Goal: Task Accomplishment & Management: Manage account settings

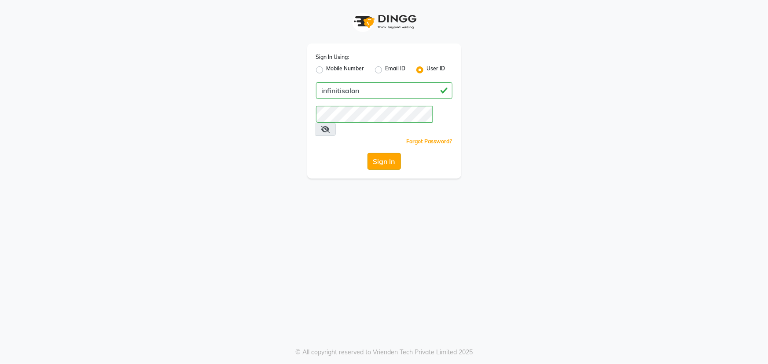
click at [383, 153] on button "Sign In" at bounding box center [383, 161] width 33 height 17
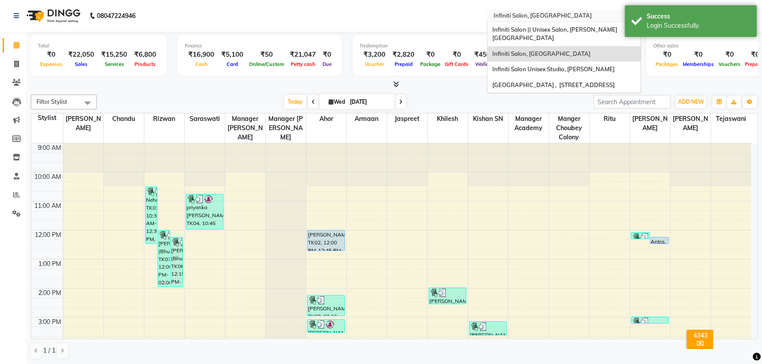
click at [584, 14] on input "text" at bounding box center [555, 16] width 128 height 9
click at [576, 66] on span "Infiniti Salon Unisex Studio, [PERSON_NAME]" at bounding box center [553, 69] width 122 height 7
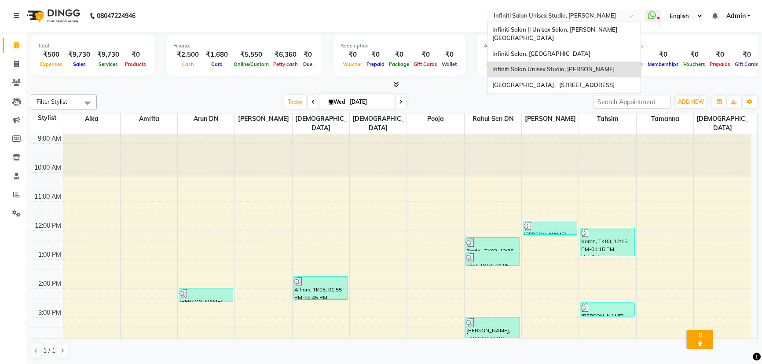
click at [591, 16] on input "text" at bounding box center [555, 16] width 128 height 9
click at [594, 30] on span "Infiniti Salon || Unisex Salon, [PERSON_NAME][GEOGRAPHIC_DATA]" at bounding box center [554, 34] width 125 height 16
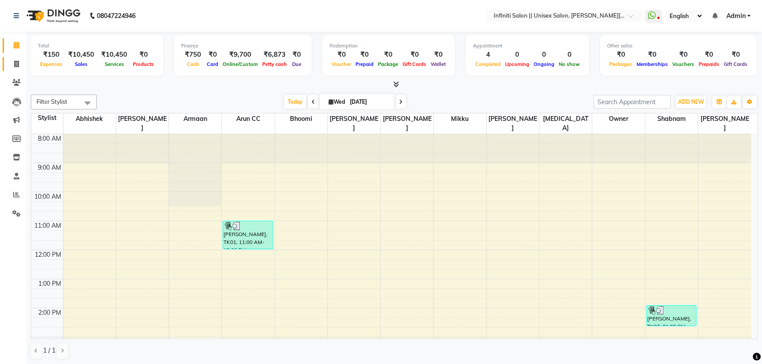
click at [16, 63] on icon at bounding box center [16, 64] width 5 height 7
select select "service"
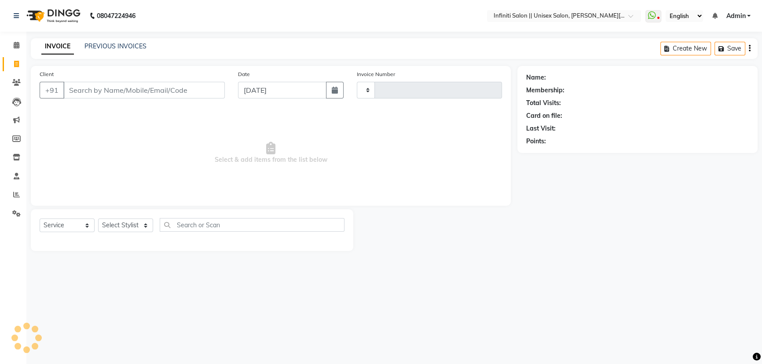
type input "0912"
select select "8233"
click at [110, 47] on link "PREVIOUS INVOICES" at bounding box center [115, 46] width 62 height 8
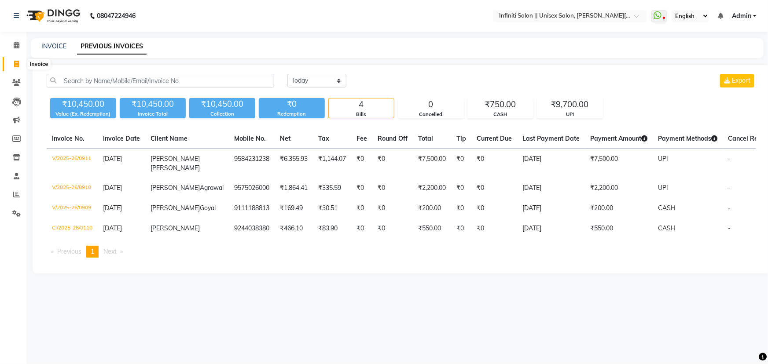
drag, startPoint x: 18, startPoint y: 63, endPoint x: 28, endPoint y: 57, distance: 12.2
click at [18, 63] on icon at bounding box center [16, 64] width 5 height 7
select select "service"
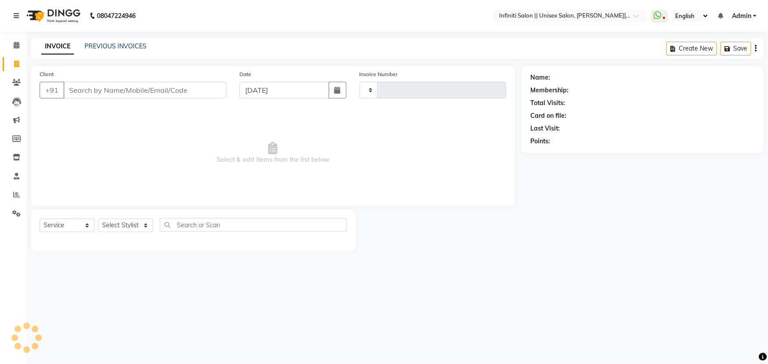
type input "0912"
select select "8233"
click at [40, 47] on div "INVOICE PREVIOUS INVOICES" at bounding box center [89, 46] width 116 height 9
click at [148, 89] on input "Client" at bounding box center [144, 90] width 163 height 17
type input "A"
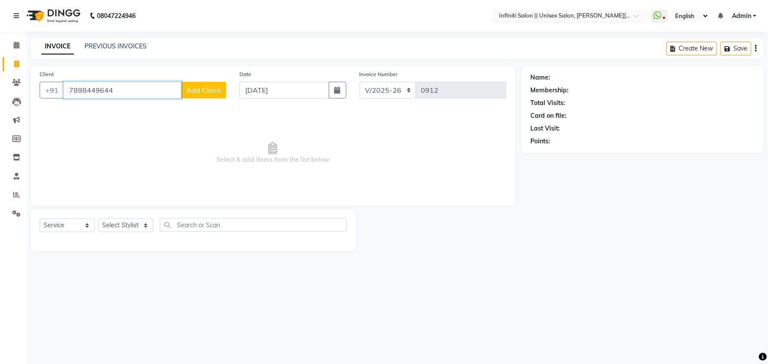
type input "7898449644"
click at [550, 10] on div "Select Location × Infiniti Salon || Unisex Salon, Choubey Colony" at bounding box center [570, 16] width 154 height 12
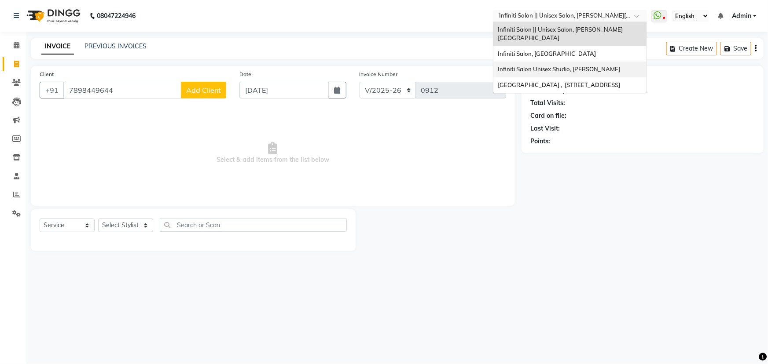
click at [570, 66] on span "Infiniti Salon Unisex Studio, [PERSON_NAME]" at bounding box center [559, 69] width 122 height 7
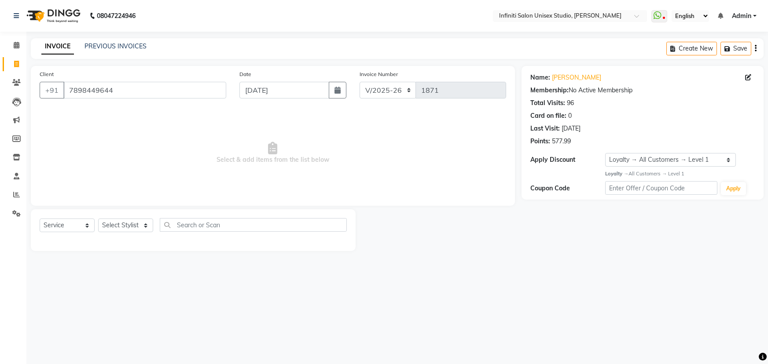
select select "6511"
select select "service"
select select "1: Object"
select select "49890"
click at [98, 219] on select "Select Stylist Alka Amrita Arun DN Bharti Nigam Ishu Krishna Owner Pooja Rahul …" at bounding box center [125, 226] width 55 height 14
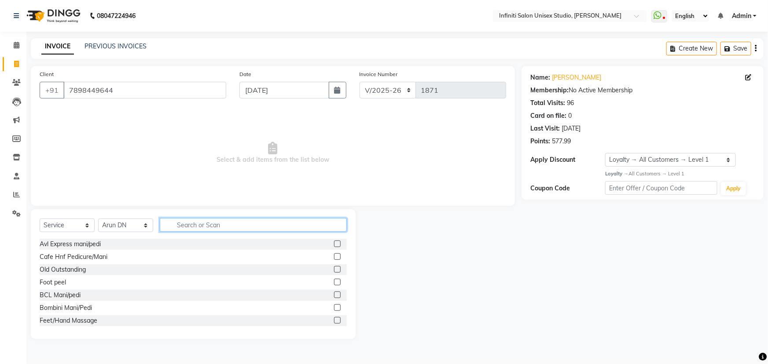
click at [208, 227] on input "text" at bounding box center [253, 225] width 187 height 14
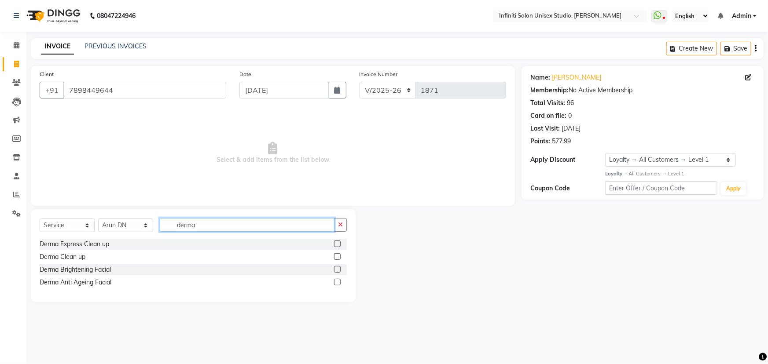
type input "derma"
click at [335, 271] on label at bounding box center [337, 269] width 7 height 7
click at [335, 271] on input "checkbox" at bounding box center [337, 270] width 6 height 6
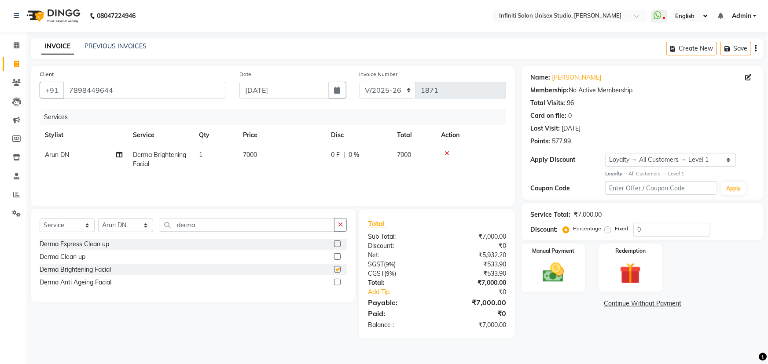
checkbox input "false"
click at [253, 155] on span "7000" at bounding box center [250, 155] width 14 height 8
select select "49890"
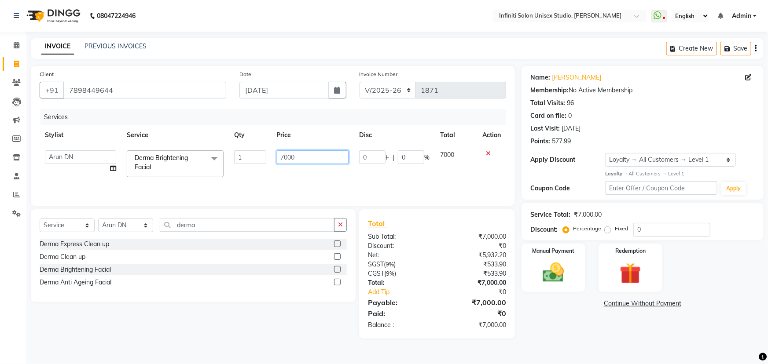
drag, startPoint x: 296, startPoint y: 157, endPoint x: 265, endPoint y: 160, distance: 30.6
click at [266, 160] on tr "Alka Amrita Arun DN Bharti Nigam Ishu Krishna Owner Pooja Rahul Sen DN Ritu Sah…" at bounding box center [273, 163] width 466 height 37
type input "4500"
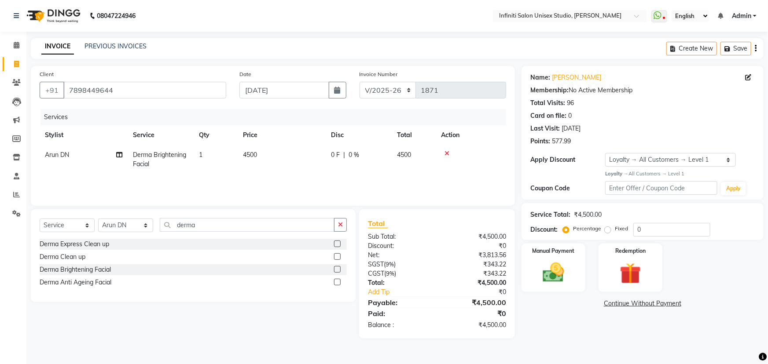
click at [336, 156] on span "0 F" at bounding box center [335, 154] width 9 height 9
select select "49890"
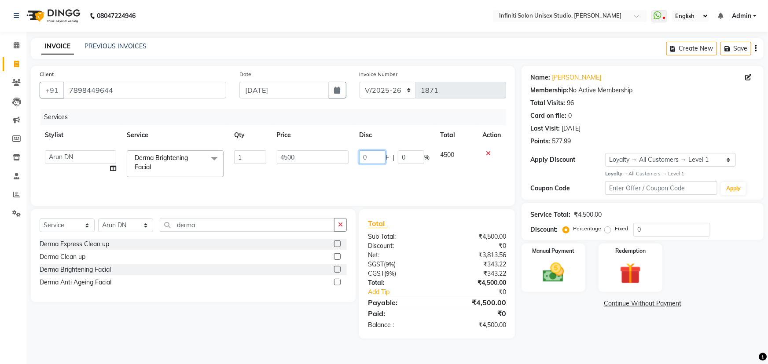
drag, startPoint x: 367, startPoint y: 156, endPoint x: 340, endPoint y: 160, distance: 27.1
click at [354, 158] on td "0 F | 0 %" at bounding box center [394, 163] width 81 height 37
type input "500"
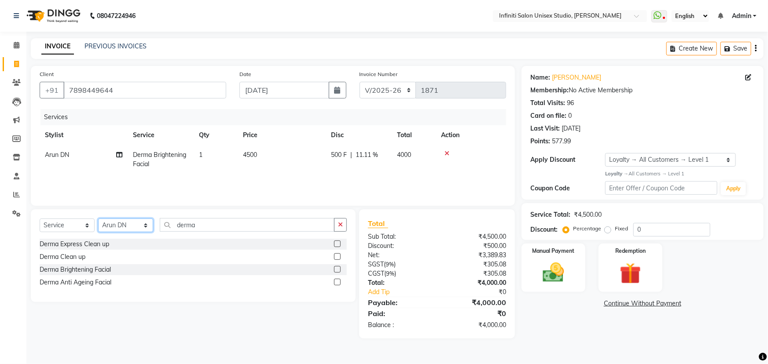
click at [121, 230] on select "Select Stylist Alka Amrita Arun DN Bharti Nigam Ishu Krishna Owner Pooja Rahul …" at bounding box center [125, 226] width 55 height 14
select select "49888"
click at [98, 219] on select "Select Stylist Alka Amrita Arun DN Bharti Nigam Ishu Krishna Owner Pooja Rahul …" at bounding box center [125, 226] width 55 height 14
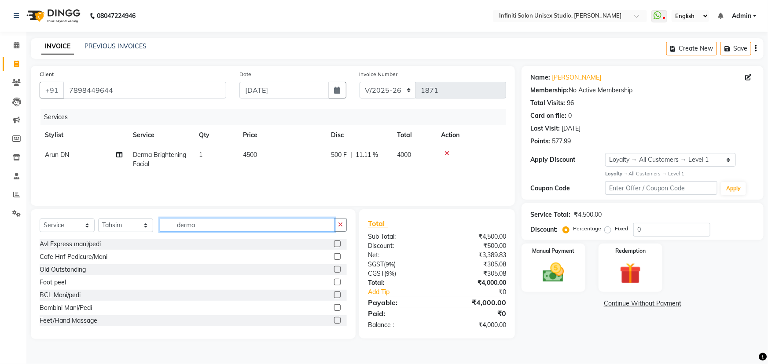
click at [205, 221] on input "derma" at bounding box center [247, 225] width 175 height 14
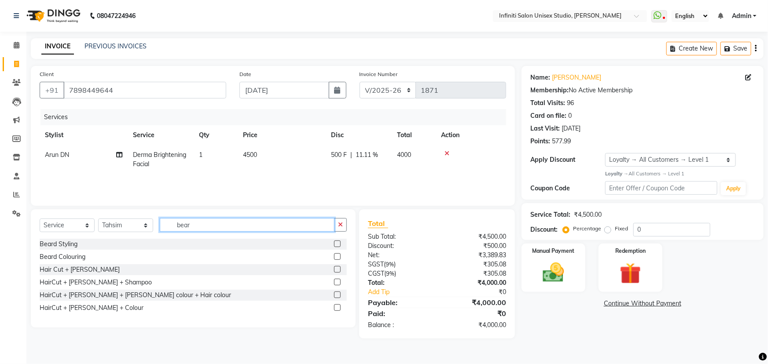
type input "bear"
click at [173, 244] on div "Beard Styling" at bounding box center [193, 244] width 307 height 11
click at [339, 243] on label at bounding box center [337, 244] width 7 height 7
click at [339, 243] on input "checkbox" at bounding box center [337, 245] width 6 height 6
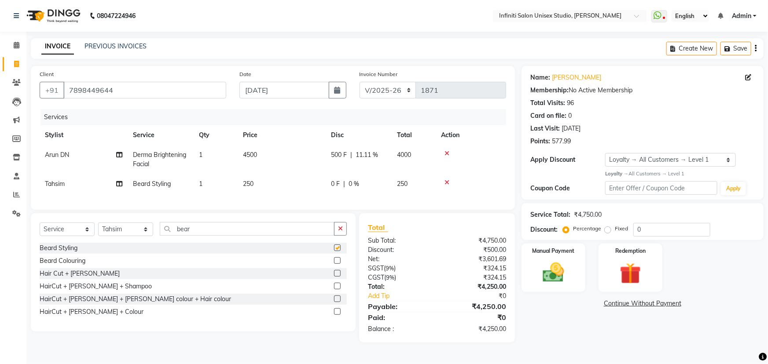
checkbox input "false"
click at [572, 272] on div "Manual Payment" at bounding box center [553, 268] width 66 height 51
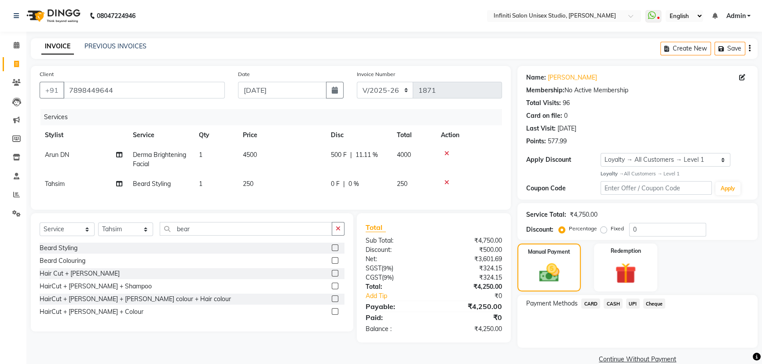
click at [630, 304] on span "UPI" at bounding box center [633, 304] width 14 height 10
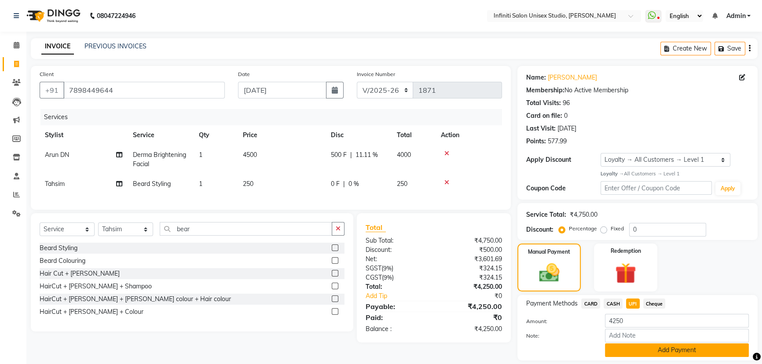
click at [645, 348] on button "Add Payment" at bounding box center [677, 351] width 144 height 14
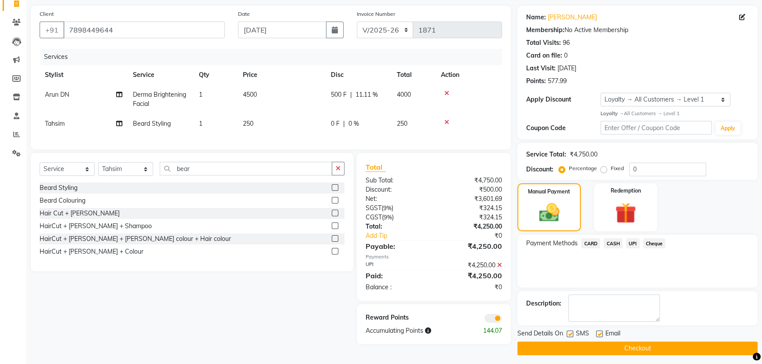
scroll to position [64, 0]
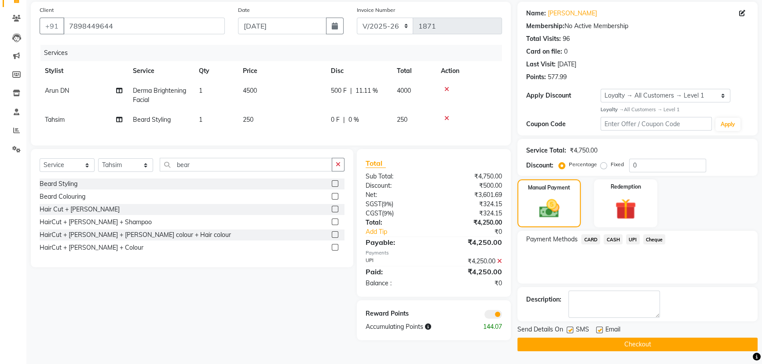
click at [636, 340] on button "Checkout" at bounding box center [637, 345] width 240 height 14
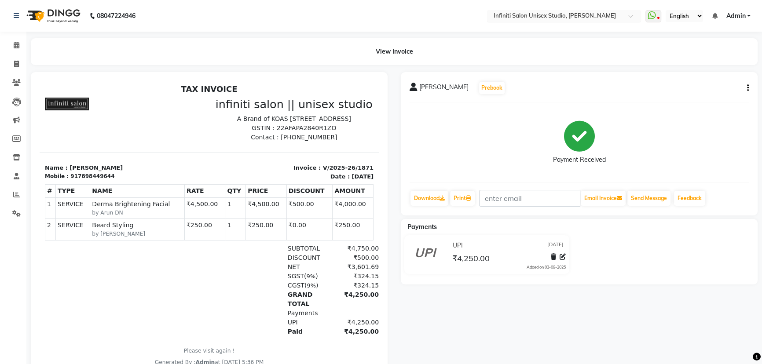
click at [579, 18] on input "text" at bounding box center [555, 16] width 128 height 9
click at [15, 157] on icon at bounding box center [16, 157] width 7 height 7
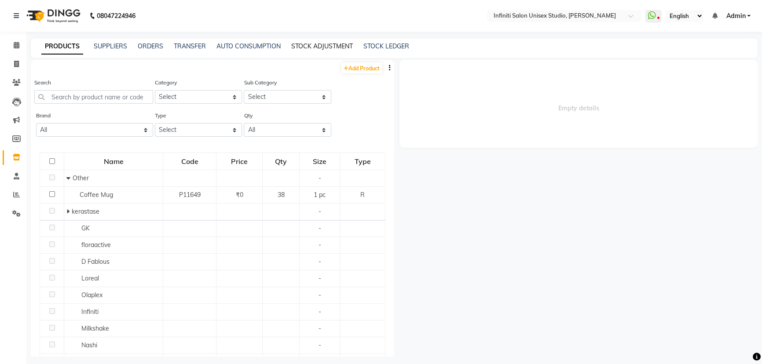
click at [330, 47] on link "STOCK ADJUSTMENT" at bounding box center [322, 46] width 62 height 8
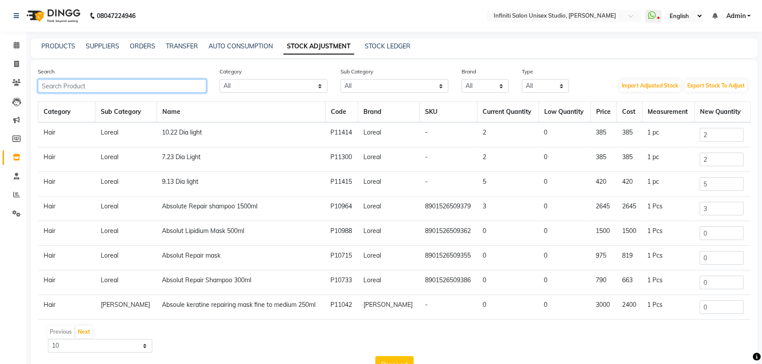
click at [183, 91] on input "text" at bounding box center [122, 86] width 169 height 14
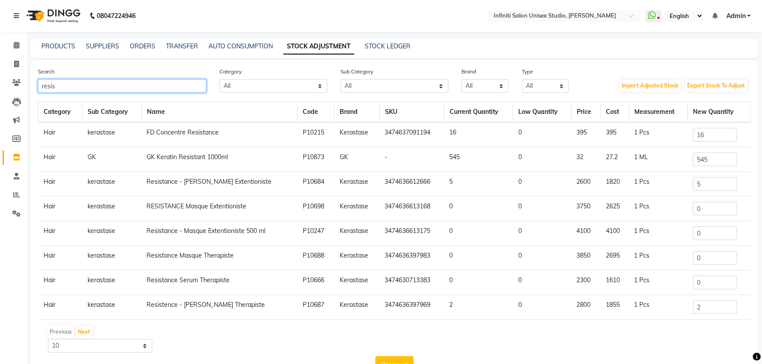
type input "resis"
drag, startPoint x: 702, startPoint y: 134, endPoint x: 674, endPoint y: 142, distance: 29.4
click at [678, 141] on tr "Hair kerastase FD Concentre Resistance P10215 Kerastase 3474637091194 16 0 395 …" at bounding box center [394, 134] width 712 height 25
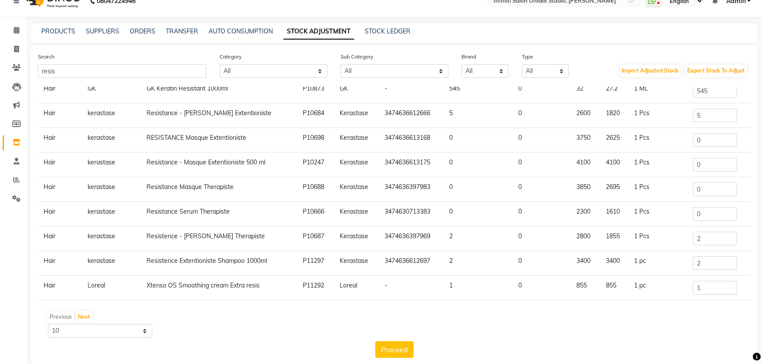
scroll to position [29, 0]
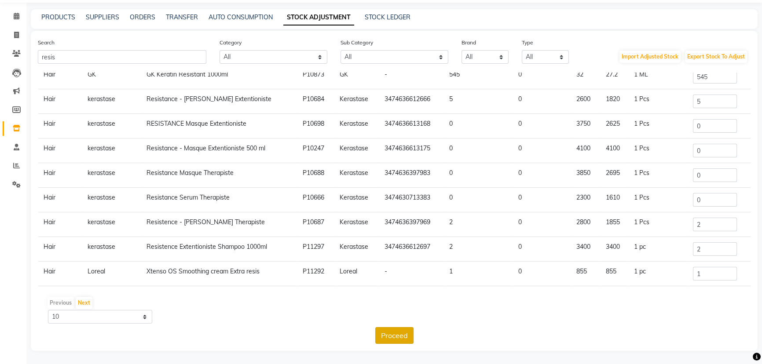
type input "15"
click at [393, 331] on button "Proceed" at bounding box center [394, 335] width 38 height 17
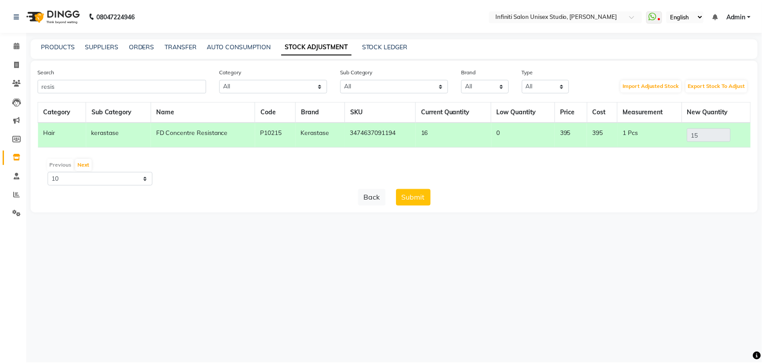
scroll to position [0, 0]
click at [428, 194] on button "Submit" at bounding box center [416, 197] width 35 height 17
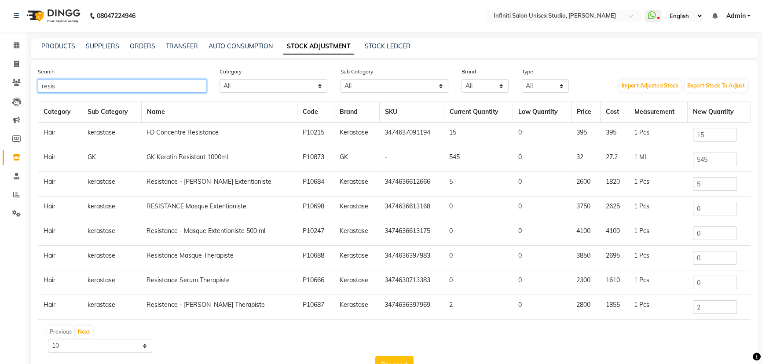
click at [92, 87] on input "resis" at bounding box center [122, 86] width 169 height 14
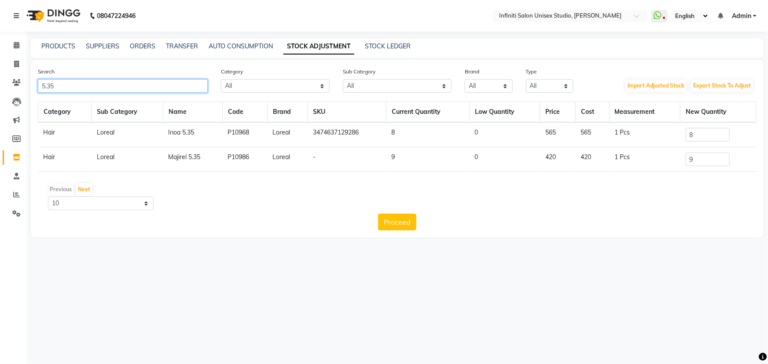
type input "5.35"
drag, startPoint x: 697, startPoint y: 135, endPoint x: 668, endPoint y: 137, distance: 29.5
click at [671, 136] on tr "Hair Loreal Inoa 5.35 P10968 Loreal 3474637129286 8 0 565 565 1 Pcs 8" at bounding box center [397, 134] width 718 height 25
drag, startPoint x: 717, startPoint y: 163, endPoint x: 675, endPoint y: 163, distance: 42.7
click at [675, 163] on tr "Hair Loreal Majirel 5.35 P10986 Loreal - 9 0 420 420 1 Pcs 9" at bounding box center [397, 159] width 718 height 25
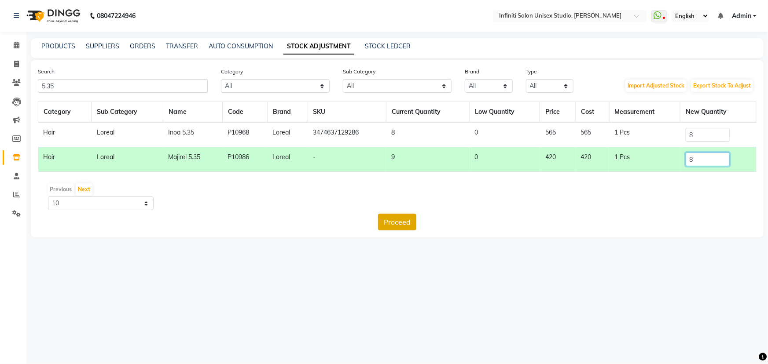
type input "8"
click at [410, 221] on button "Proceed" at bounding box center [397, 222] width 38 height 17
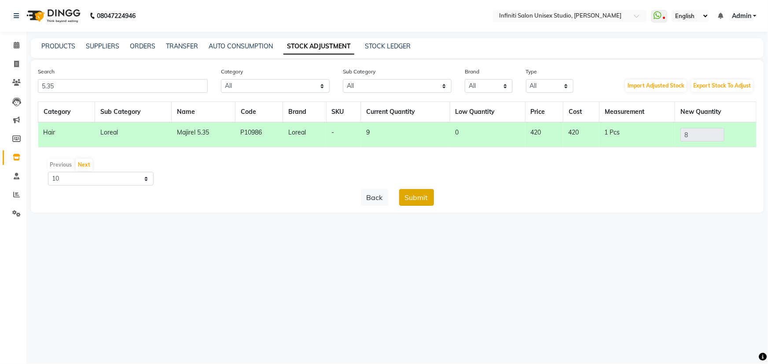
click at [419, 197] on button "Submit" at bounding box center [416, 197] width 35 height 17
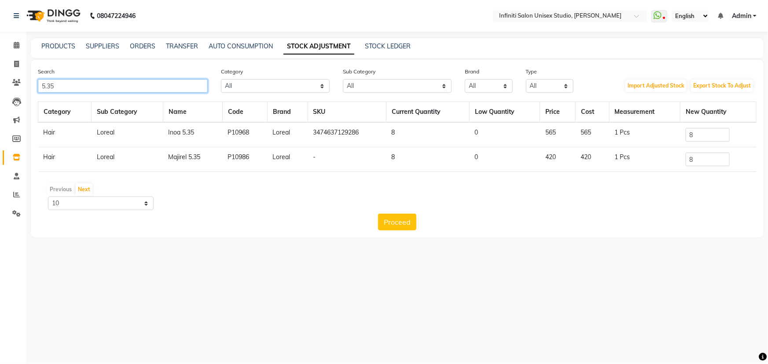
click at [162, 88] on input "5.35" at bounding box center [123, 86] width 170 height 14
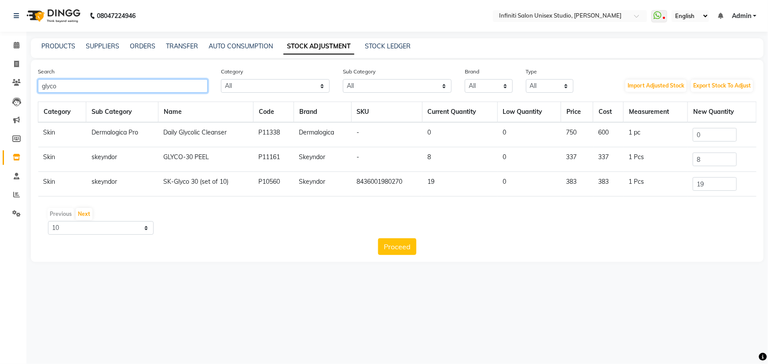
type input "glyco"
drag, startPoint x: 712, startPoint y: 161, endPoint x: 682, endPoint y: 165, distance: 31.0
click at [682, 165] on tr "Skin skeyndor GLYCO-30 PEEL P11161 Skeyndor - 8 0 337 337 1 Pcs 8" at bounding box center [397, 159] width 718 height 25
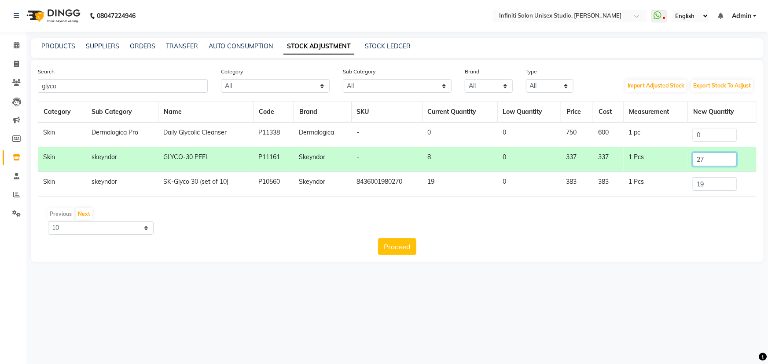
type input "27"
drag, startPoint x: 705, startPoint y: 183, endPoint x: 678, endPoint y: 189, distance: 27.6
click at [680, 189] on tr "Skin skeyndor SK-Glyco 30 (set of 10) P10560 Skeyndor 8436001980270 19 0 383 38…" at bounding box center [397, 184] width 718 height 25
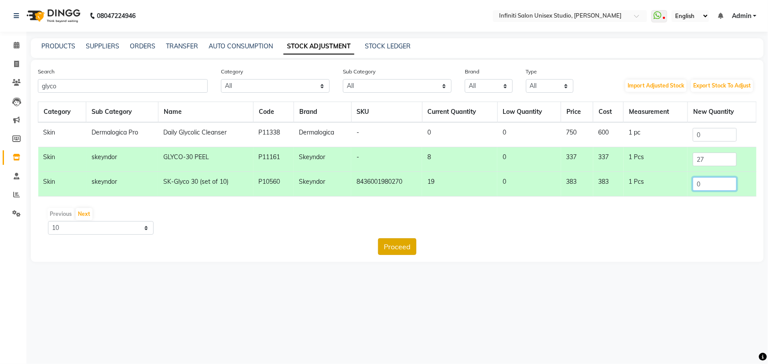
type input "0"
click at [396, 242] on button "Proceed" at bounding box center [397, 246] width 38 height 17
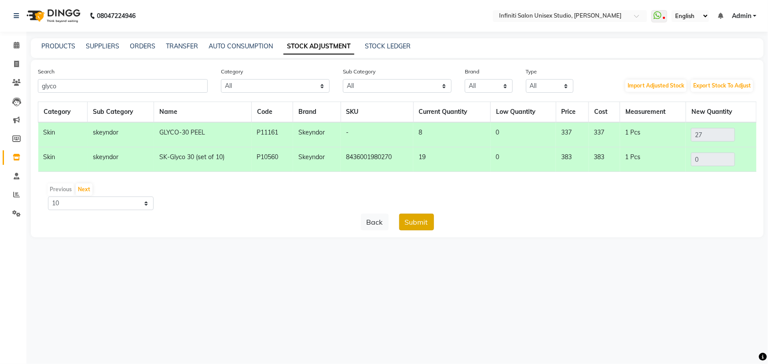
click at [409, 221] on button "Submit" at bounding box center [416, 222] width 35 height 17
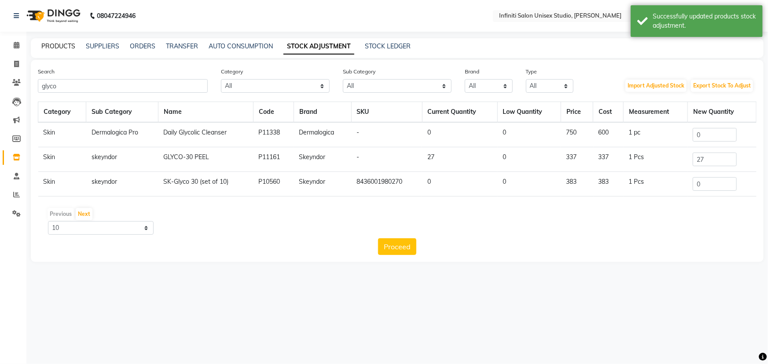
click at [58, 46] on link "PRODUCTS" at bounding box center [58, 46] width 34 height 8
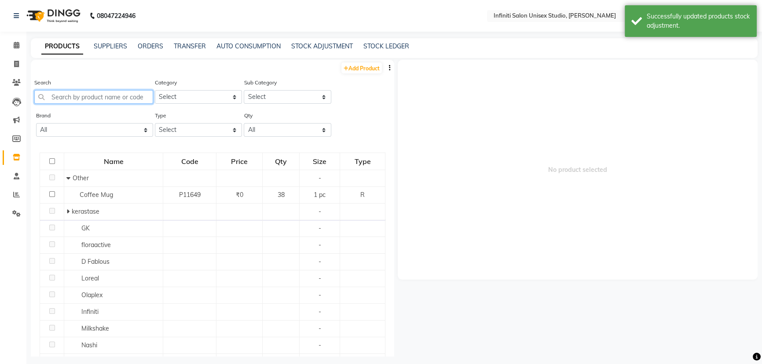
click at [72, 95] on input "text" at bounding box center [93, 97] width 119 height 14
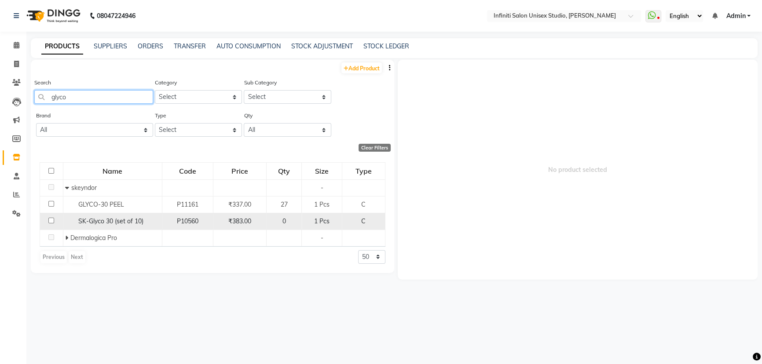
type input "glyco"
click at [50, 220] on input "checkbox" at bounding box center [51, 221] width 6 height 6
checkbox input "true"
select select
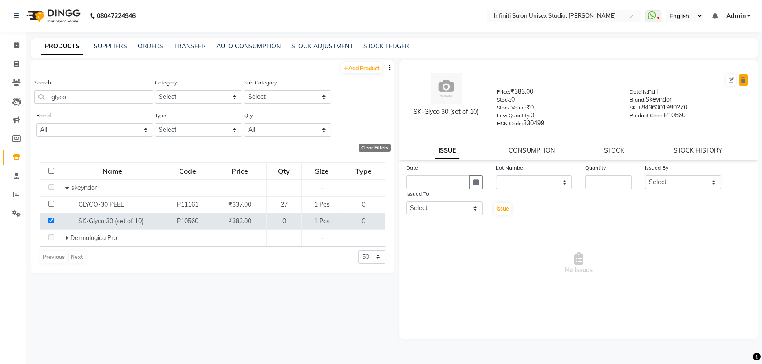
click at [740, 79] on button at bounding box center [743, 80] width 9 height 12
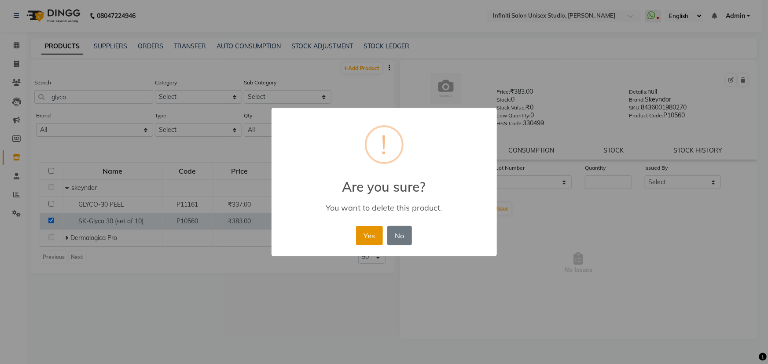
click at [371, 234] on button "Yes" at bounding box center [369, 235] width 27 height 19
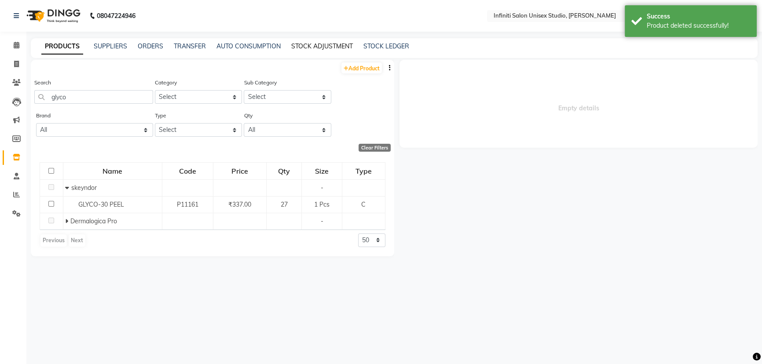
click at [305, 46] on link "STOCK ADJUSTMENT" at bounding box center [322, 46] width 62 height 8
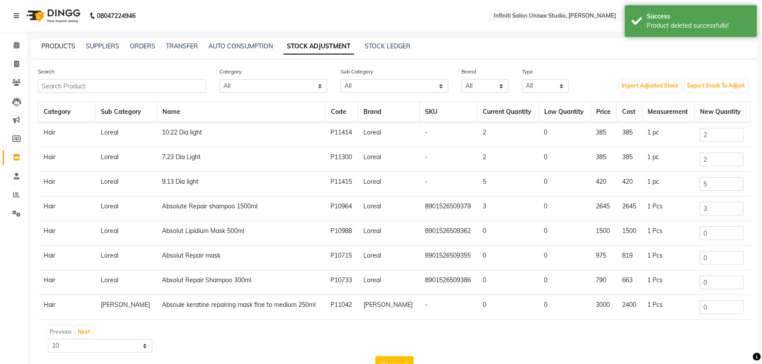
click at [71, 45] on link "PRODUCTS" at bounding box center [58, 46] width 34 height 8
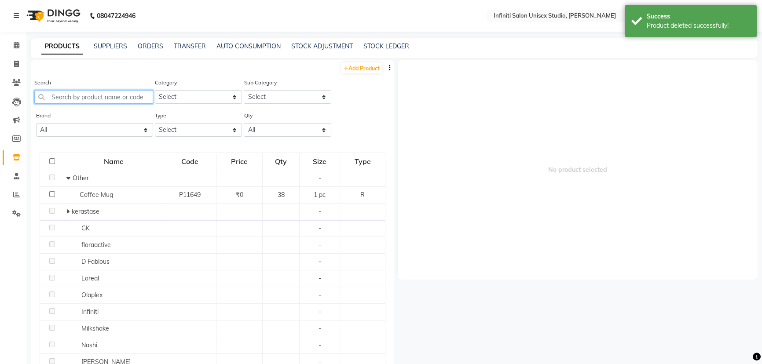
click at [92, 93] on input "text" at bounding box center [93, 97] width 119 height 14
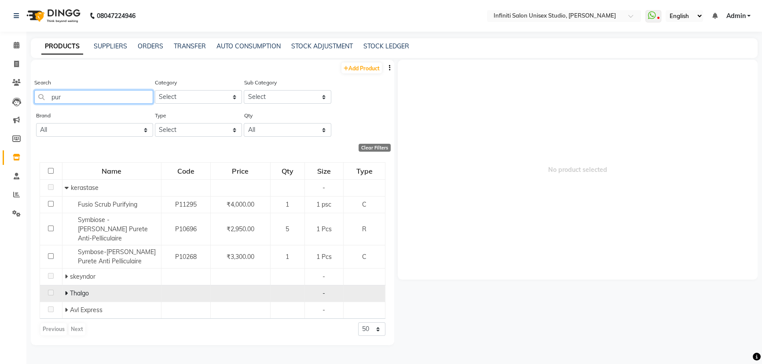
type input "pur"
click at [65, 289] on div "Thalgo" at bounding box center [112, 293] width 94 height 9
click at [66, 290] on icon at bounding box center [66, 293] width 3 height 6
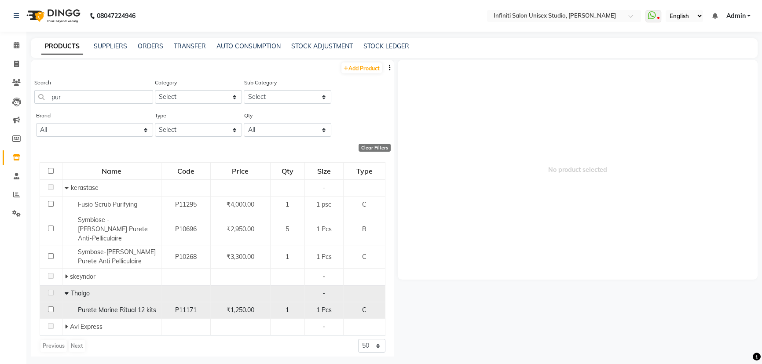
click at [51, 307] on input "checkbox" at bounding box center [51, 310] width 6 height 6
checkbox input "true"
select select
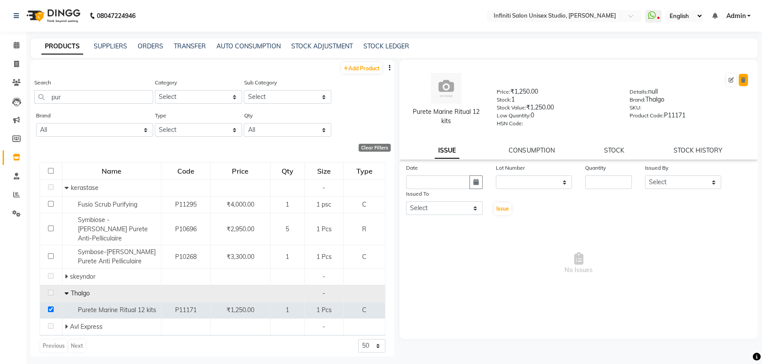
click at [741, 79] on icon at bounding box center [743, 79] width 5 height 5
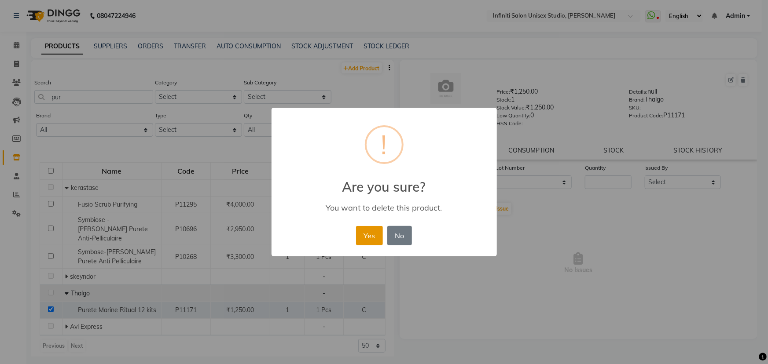
click at [363, 242] on button "Yes" at bounding box center [369, 235] width 27 height 19
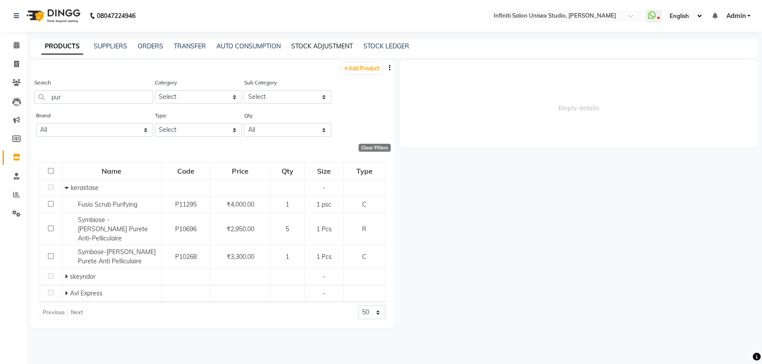
click at [332, 45] on link "STOCK ADJUSTMENT" at bounding box center [322, 46] width 62 height 8
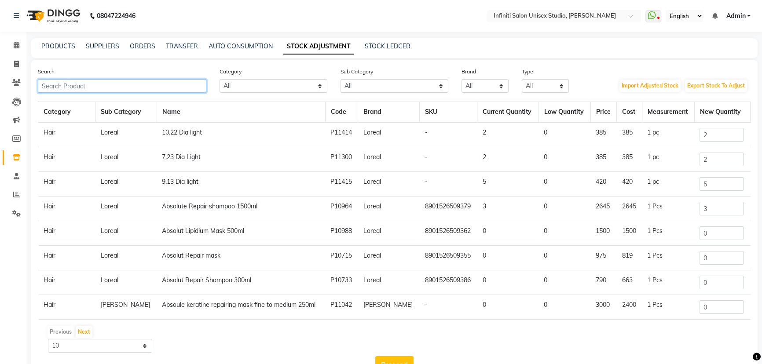
click at [198, 85] on input "text" at bounding box center [122, 86] width 169 height 14
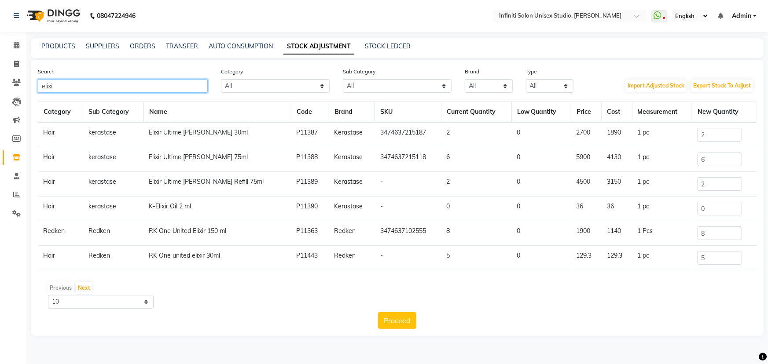
type input "elixi"
drag, startPoint x: 704, startPoint y: 161, endPoint x: 677, endPoint y: 161, distance: 27.3
click at [677, 161] on tr "Hair kerastase Elixir Ultime Camelia 75ml P11388 Kerastase 3474637215118 6 0 59…" at bounding box center [397, 159] width 718 height 25
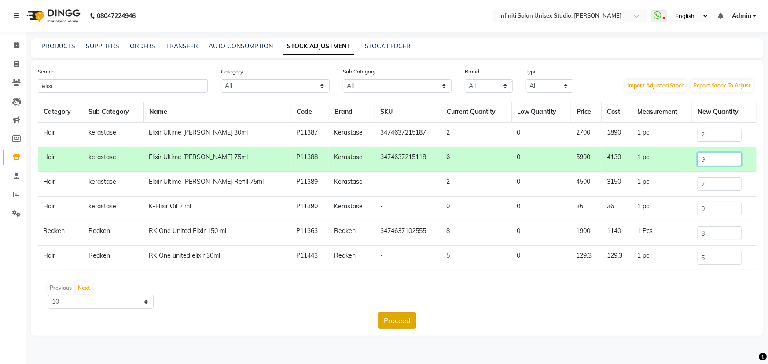
type input "9"
click at [396, 322] on button "Proceed" at bounding box center [397, 320] width 38 height 17
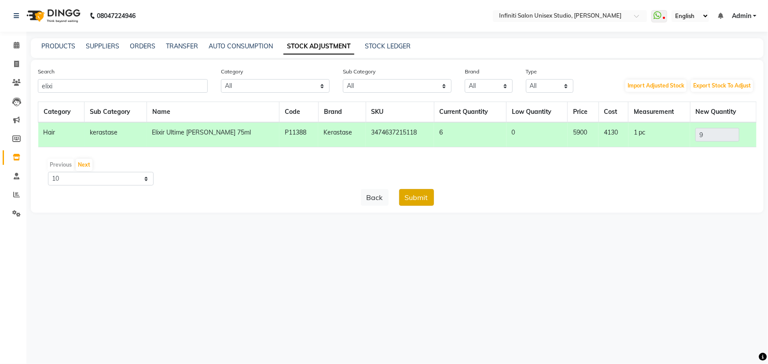
click at [421, 198] on button "Submit" at bounding box center [416, 197] width 35 height 17
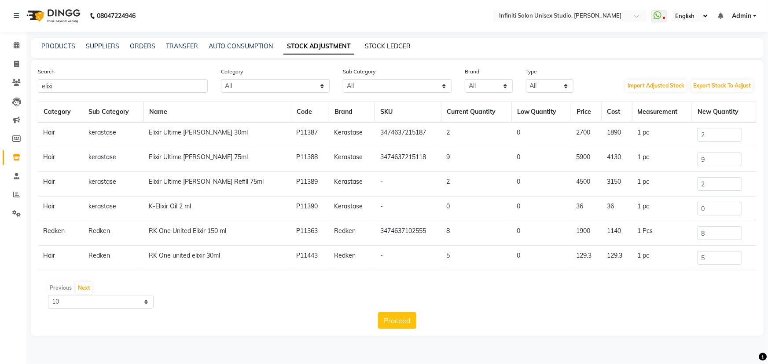
click at [396, 48] on link "STOCK LEDGER" at bounding box center [388, 46] width 46 height 8
select select "all"
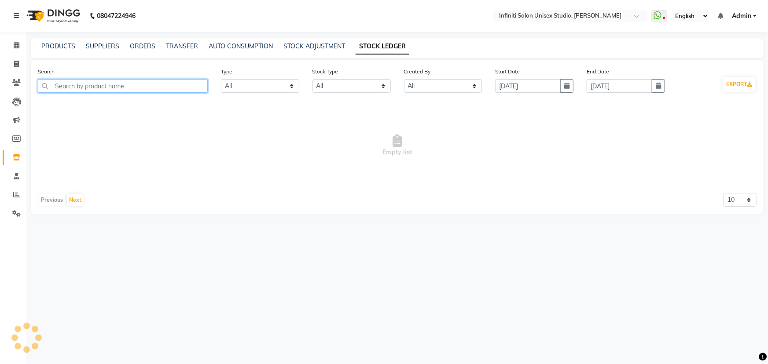
click at [185, 89] on input "text" at bounding box center [123, 86] width 170 height 14
type input "r"
type input "k"
type input "subli"
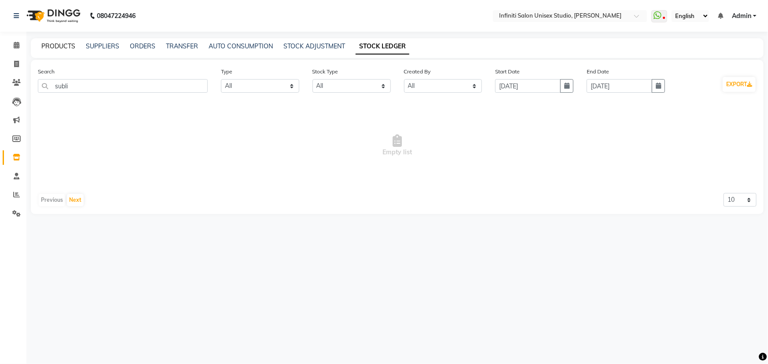
click at [52, 46] on link "PRODUCTS" at bounding box center [58, 46] width 34 height 8
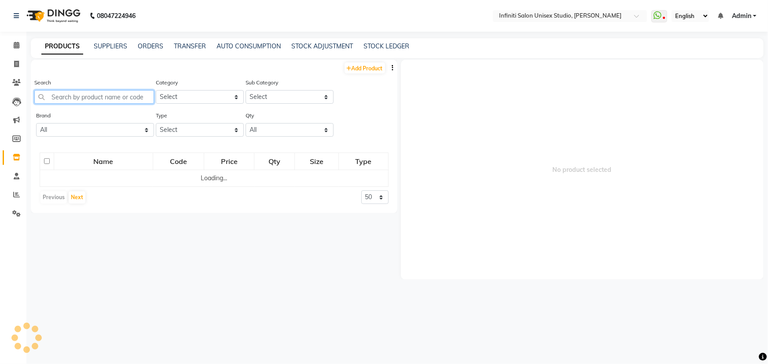
click at [88, 99] on input "text" at bounding box center [94, 97] width 120 height 14
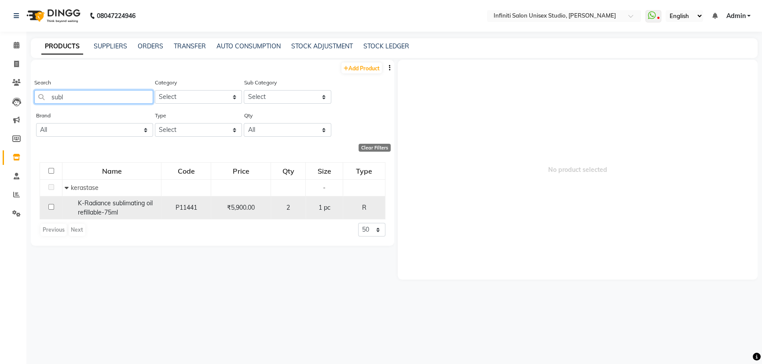
type input "subl"
click at [51, 207] on input "checkbox" at bounding box center [51, 207] width 6 height 6
checkbox input "true"
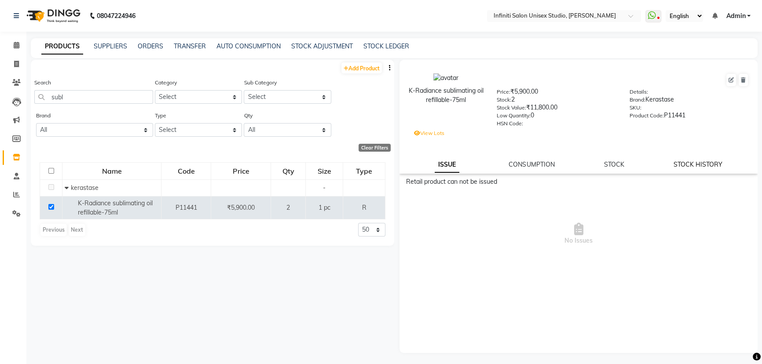
click at [720, 169] on link "STOCK HISTORY" at bounding box center [698, 165] width 49 height 8
select select "all"
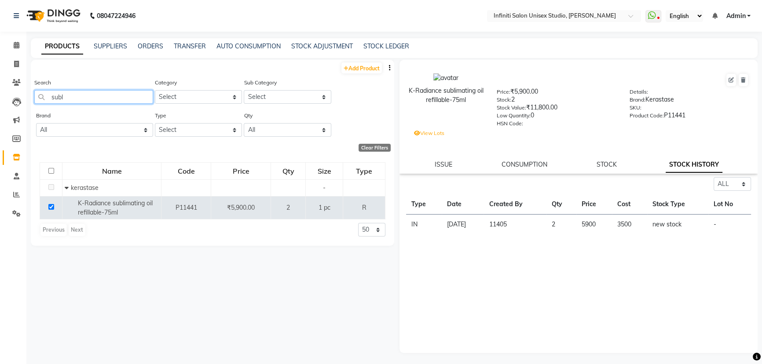
click at [102, 97] on input "subl" at bounding box center [93, 97] width 119 height 14
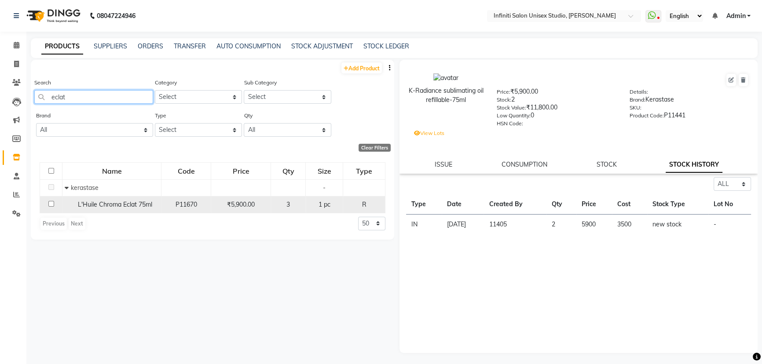
type input "eclat"
click at [132, 201] on div "L'Huile Chroma Eclat 75ml" at bounding box center [112, 204] width 94 height 9
select select "all"
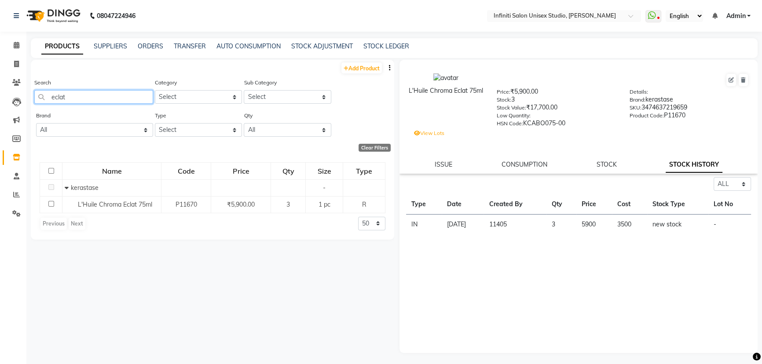
click at [97, 100] on input "eclat" at bounding box center [93, 97] width 119 height 14
click at [98, 100] on input "eclat" at bounding box center [93, 97] width 119 height 14
click at [132, 98] on input "3474637219659" at bounding box center [93, 97] width 119 height 14
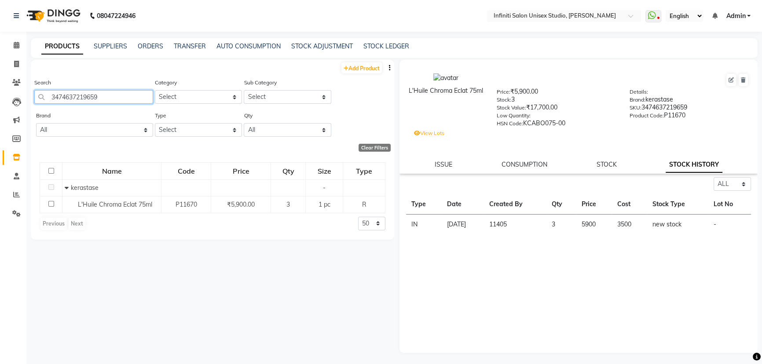
click at [132, 98] on input "3474637219659" at bounding box center [93, 97] width 119 height 14
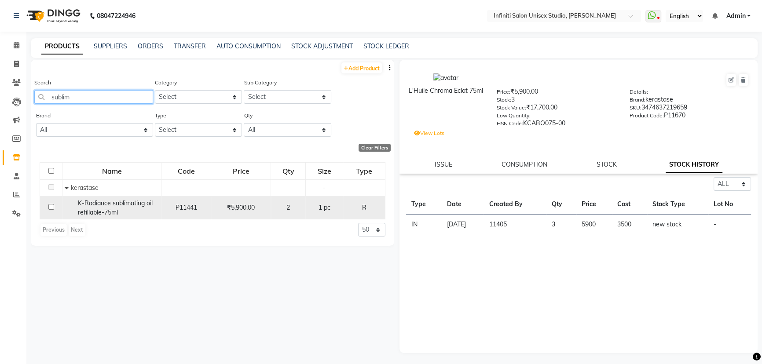
type input "sublim"
click at [130, 206] on span "K-Radiance sublimating oil refillable-75ml" at bounding box center [115, 207] width 75 height 17
select select "all"
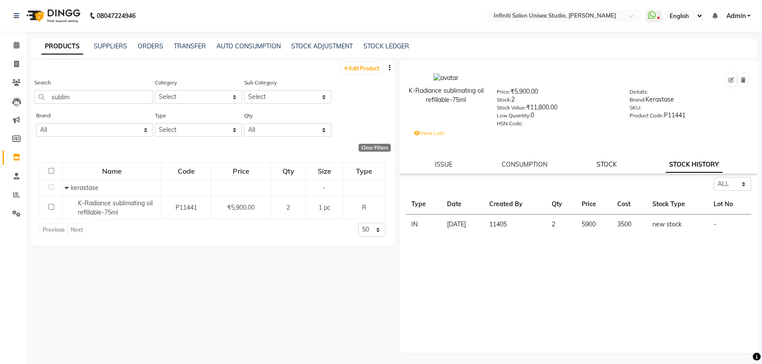
click at [612, 163] on link "STOCK" at bounding box center [606, 165] width 20 height 8
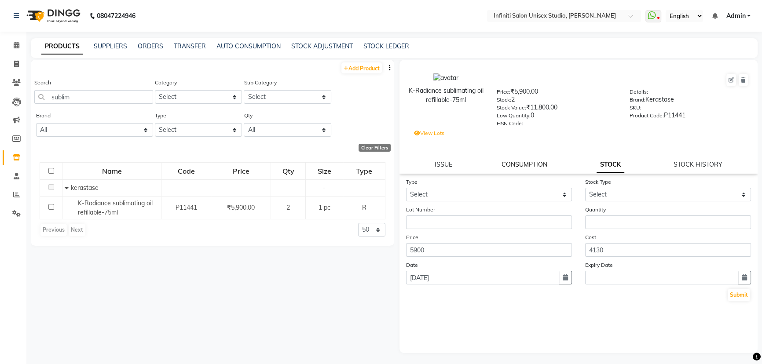
click at [541, 169] on link "CONSUMPTION" at bounding box center [525, 165] width 46 height 8
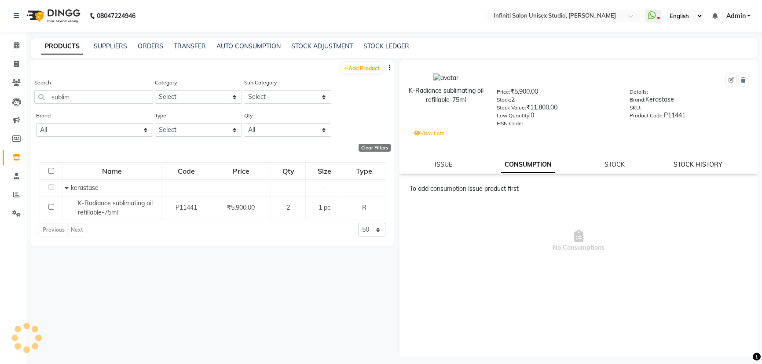
click at [679, 167] on link "STOCK HISTORY" at bounding box center [698, 165] width 49 height 8
select select "all"
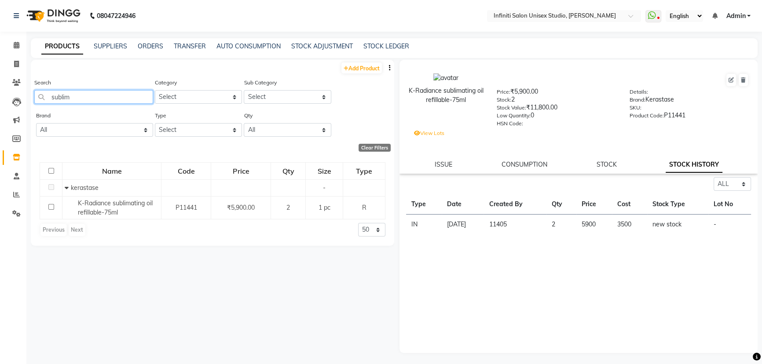
click at [124, 97] on input "sublim" at bounding box center [93, 97] width 119 height 14
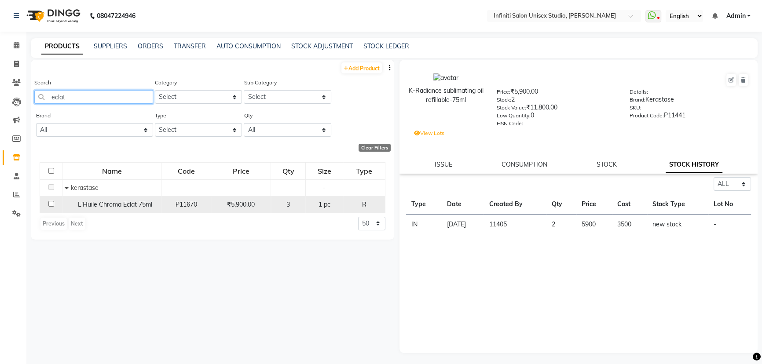
type input "eclat"
click at [121, 203] on span "L'Huile Chroma Eclat 75ml" at bounding box center [115, 205] width 74 height 8
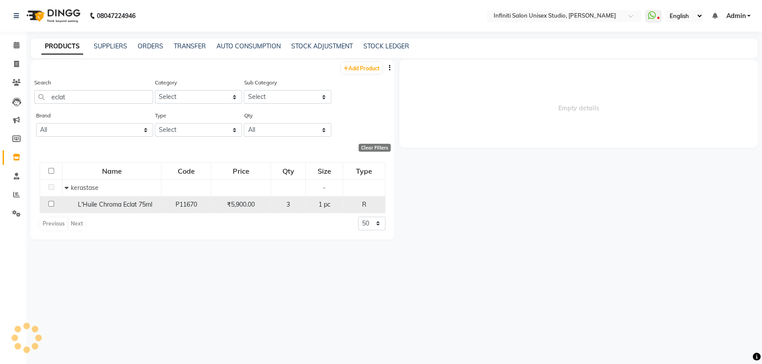
select select "all"
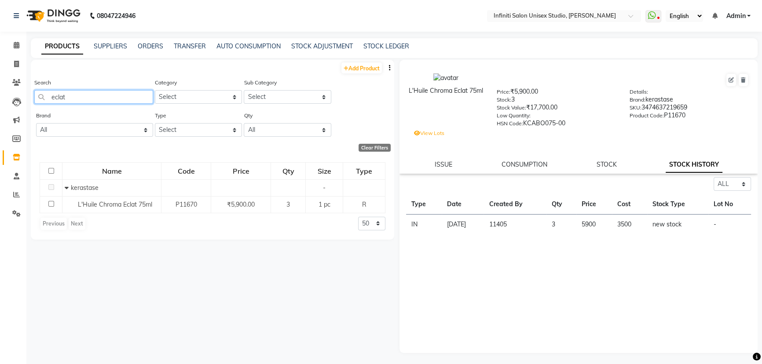
click at [75, 101] on input "eclat" at bounding box center [93, 97] width 119 height 14
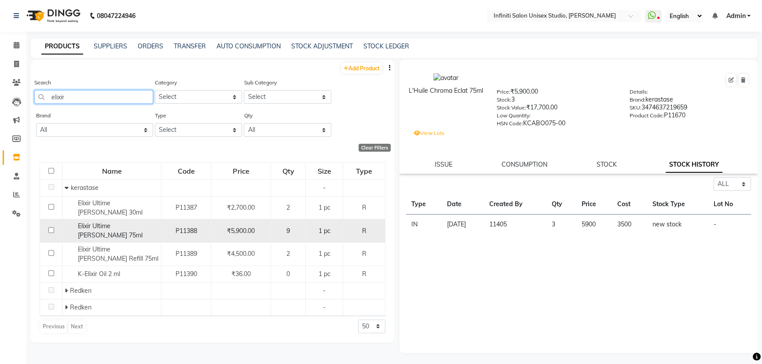
type input "elixir"
click at [123, 222] on span "Elixir Ultime Camelia 75ml" at bounding box center [110, 230] width 65 height 17
select select "all"
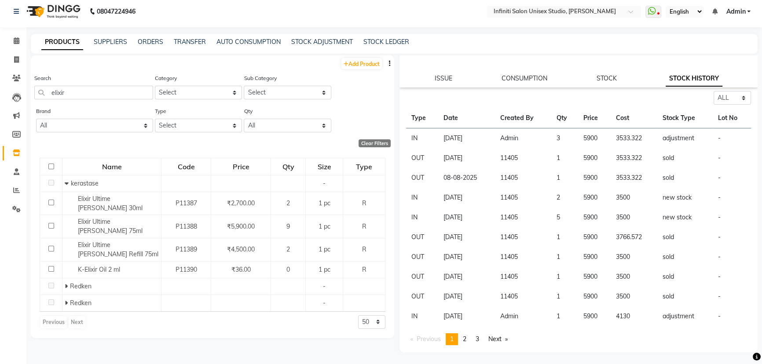
scroll to position [5, 0]
click at [464, 338] on link "page 2" at bounding box center [464, 339] width 12 height 12
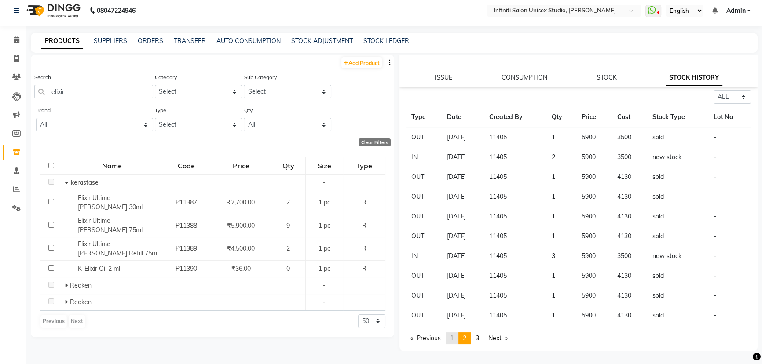
click at [454, 338] on span "1" at bounding box center [452, 338] width 4 height 8
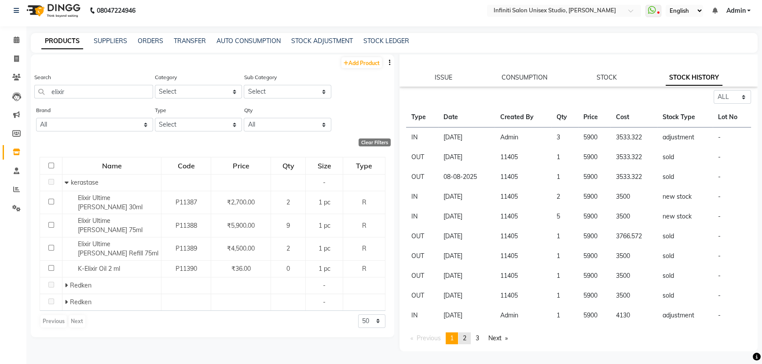
click at [466, 339] on span "2" at bounding box center [465, 338] width 4 height 8
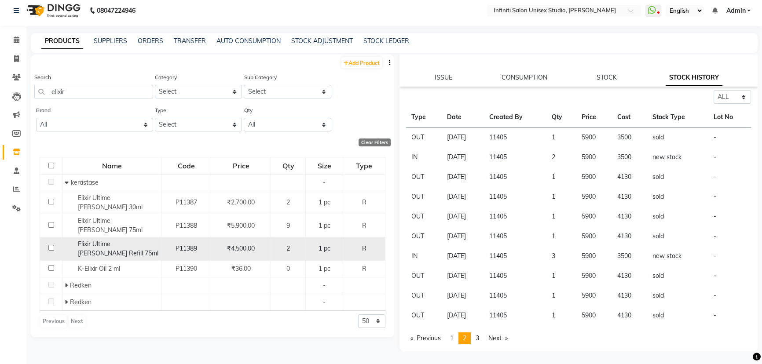
click at [130, 240] on span "Elixir Ultime Camelia Refill 75ml" at bounding box center [118, 248] width 81 height 17
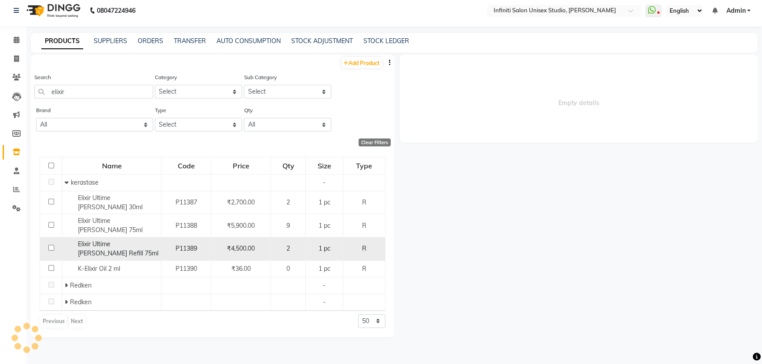
select select "all"
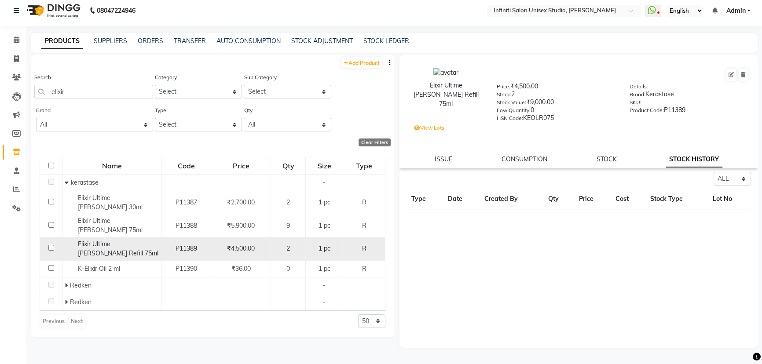
click at [88, 240] on span "Elixir Ultime Camelia Refill 75ml" at bounding box center [118, 248] width 81 height 17
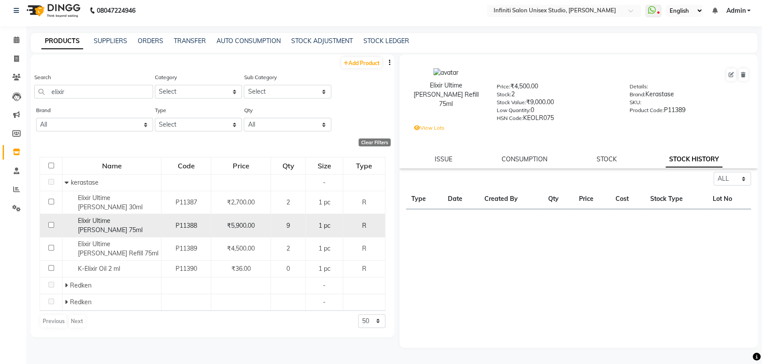
click at [95, 219] on span "Elixir Ultime Camelia 75ml" at bounding box center [110, 225] width 65 height 17
select select "all"
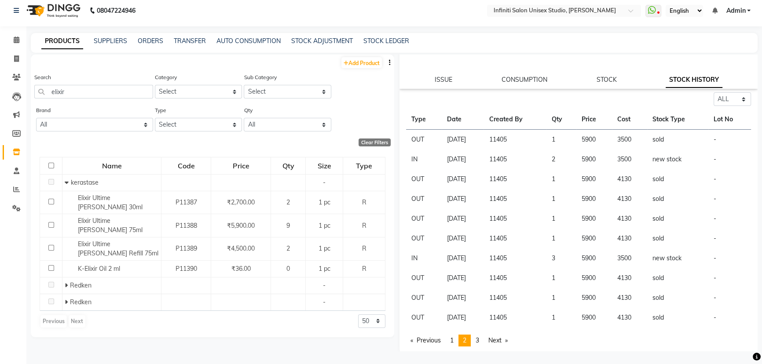
scroll to position [84, 0]
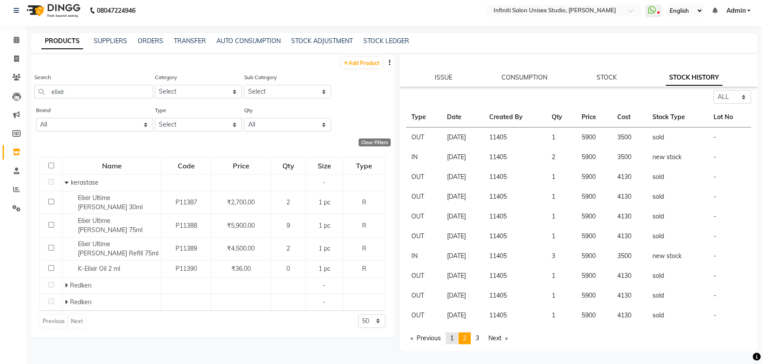
click at [454, 337] on span "1" at bounding box center [452, 338] width 4 height 8
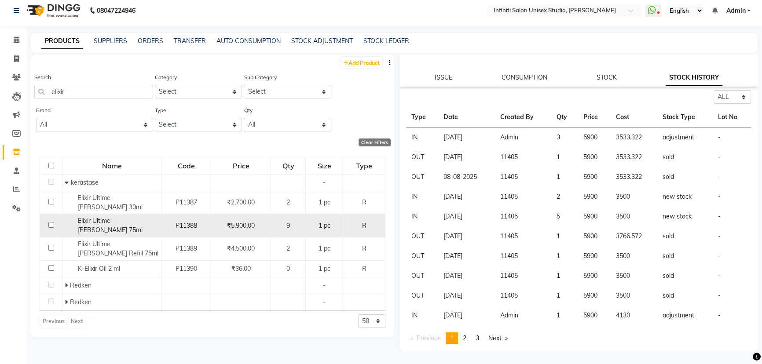
click at [121, 217] on span "Elixir Ultime Camelia 75ml" at bounding box center [110, 225] width 65 height 17
click at [125, 217] on span "Elixir Ultime Camelia 75ml" at bounding box center [110, 225] width 65 height 17
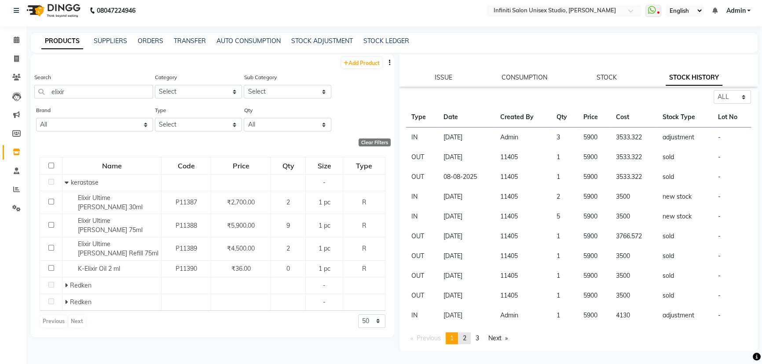
click at [469, 337] on link "page 2" at bounding box center [464, 339] width 12 height 12
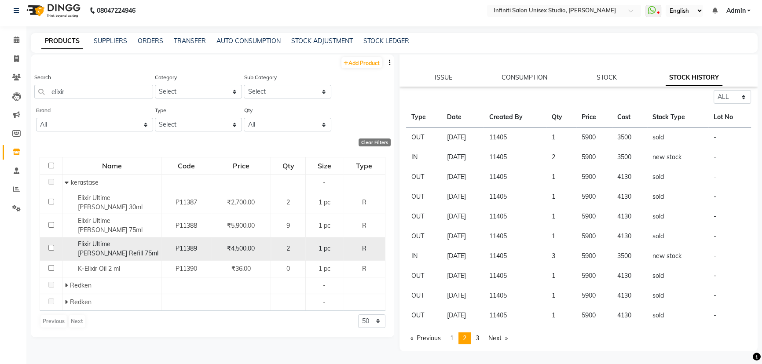
click at [141, 240] on span "Elixir Ultime Camelia Refill 75ml" at bounding box center [118, 248] width 81 height 17
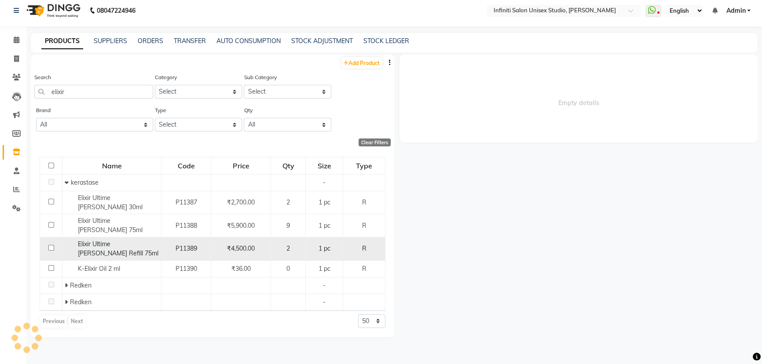
scroll to position [0, 0]
select select "all"
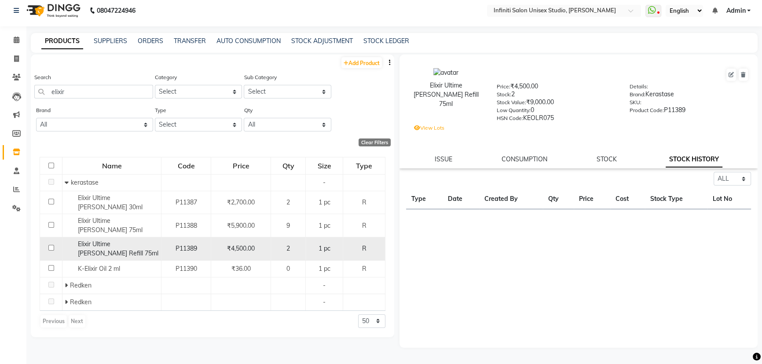
click at [141, 240] on span "Elixir Ultime Camelia Refill 75ml" at bounding box center [118, 248] width 81 height 17
click at [134, 240] on span "Elixir Ultime Camelia Refill 75ml" at bounding box center [118, 248] width 81 height 17
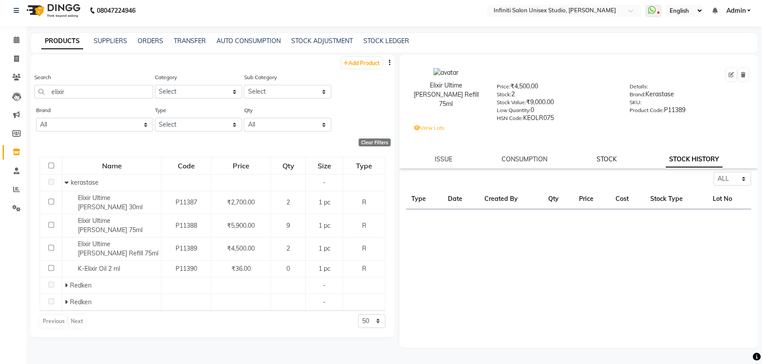
click at [606, 159] on link "STOCK" at bounding box center [606, 159] width 20 height 8
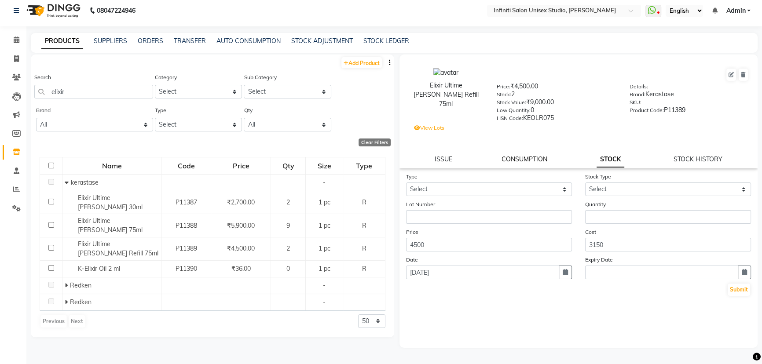
click at [535, 163] on link "CONSUMPTION" at bounding box center [525, 159] width 46 height 8
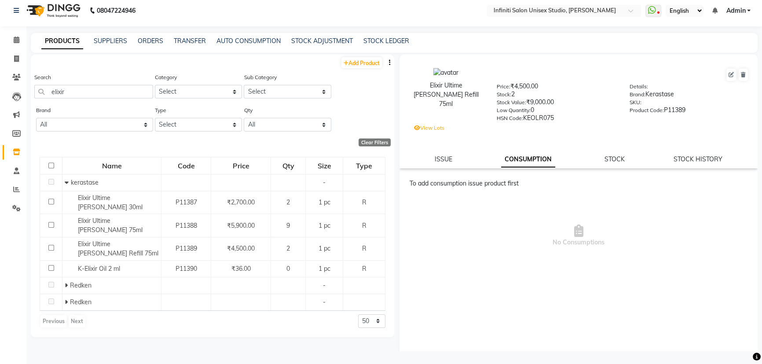
click at [674, 162] on link "STOCK HISTORY" at bounding box center [698, 159] width 49 height 8
select select "all"
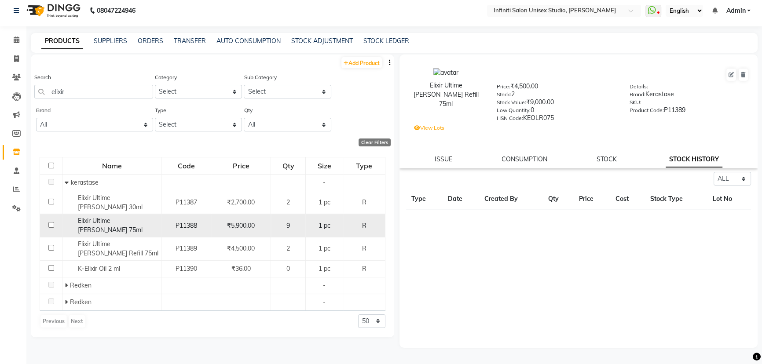
click at [143, 217] on span "Elixir Ultime Camelia 75ml" at bounding box center [110, 225] width 65 height 17
select select "all"
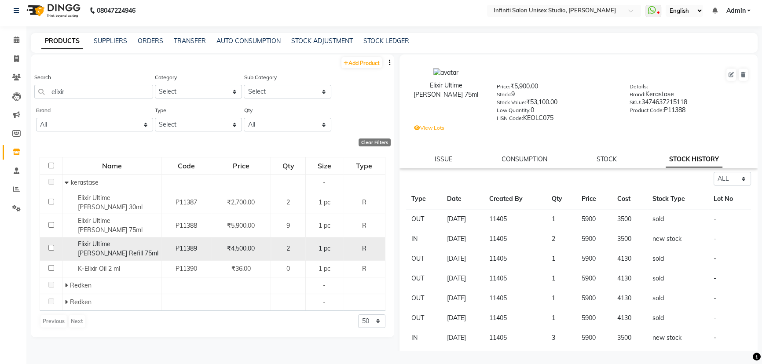
click at [132, 240] on div "Elixir Ultime Camelia Refill 75ml" at bounding box center [112, 249] width 94 height 18
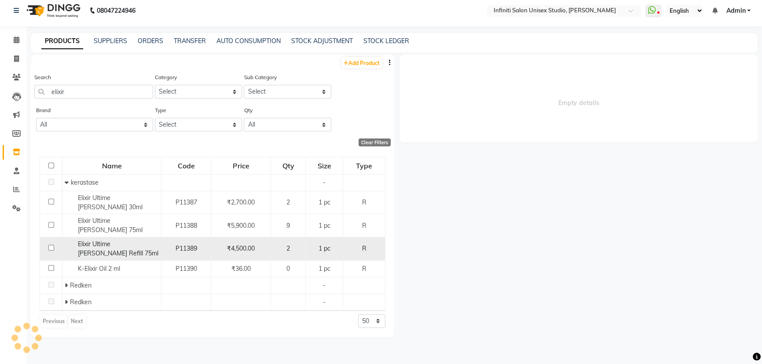
select select "all"
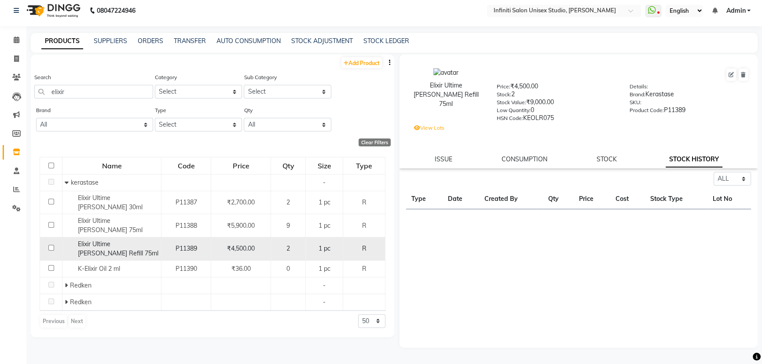
click at [132, 240] on div "Elixir Ultime Camelia Refill 75ml" at bounding box center [112, 249] width 94 height 18
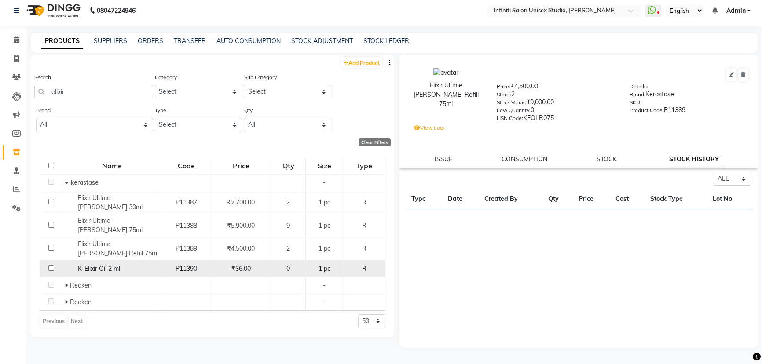
click at [128, 264] on div "K-Elixir Oil 2 ml" at bounding box center [112, 268] width 94 height 9
select select "all"
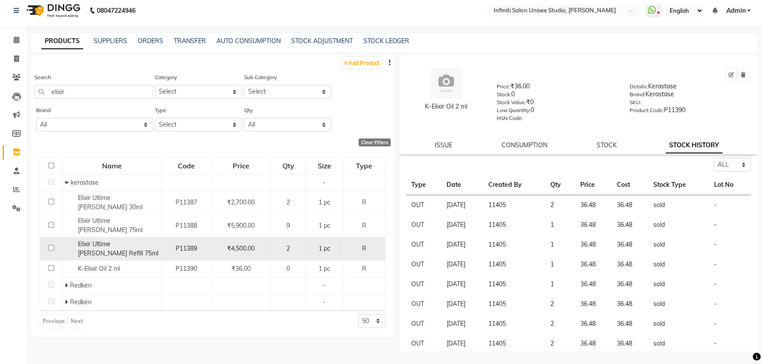
click at [127, 240] on div "Elixir Ultime Camelia Refill 75ml" at bounding box center [112, 249] width 94 height 18
select select "all"
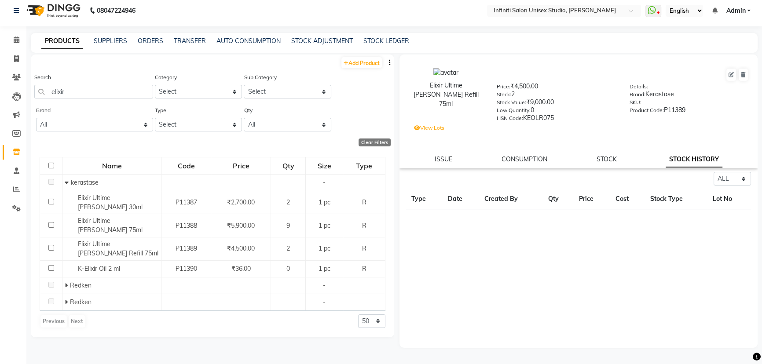
click at [610, 156] on div "Elixir Ultime Camelia Refill 75ml Price: ₹4,500.00 Stock: 2 Stock Value: ₹9,000…" at bounding box center [579, 112] width 358 height 114
click at [607, 158] on link "STOCK" at bounding box center [606, 159] width 20 height 8
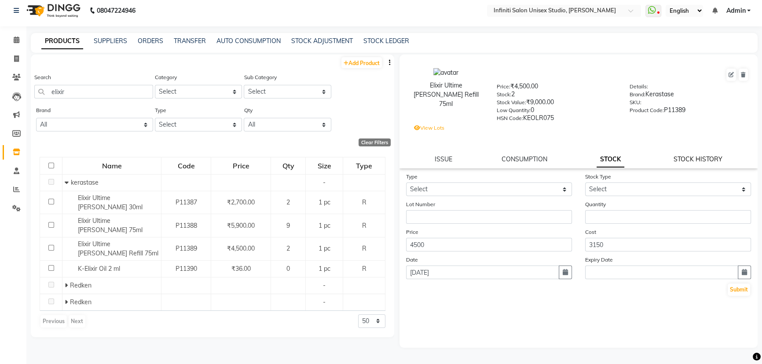
click at [675, 164] on div "ISSUE CONSUMPTION STOCK STOCK HISTORY" at bounding box center [578, 159] width 337 height 9
click at [678, 163] on link "STOCK HISTORY" at bounding box center [698, 159] width 49 height 8
select select "all"
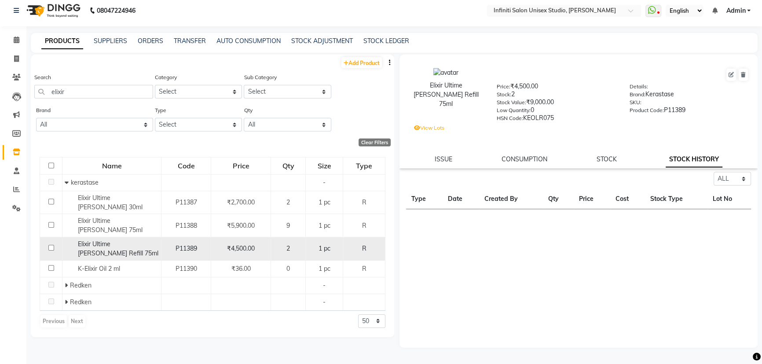
click at [135, 240] on span "Elixir Ultime Camelia Refill 75ml" at bounding box center [118, 248] width 81 height 17
click at [96, 240] on span "Elixir Ultime Camelia Refill 75ml" at bounding box center [118, 248] width 81 height 17
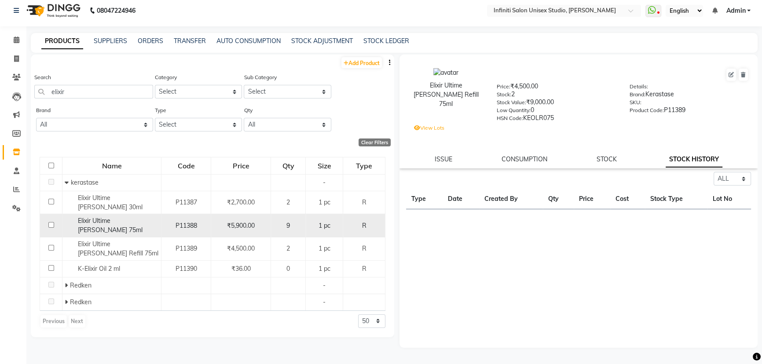
click at [102, 217] on span "Elixir Ultime Camelia 75ml" at bounding box center [110, 225] width 65 height 17
select select "all"
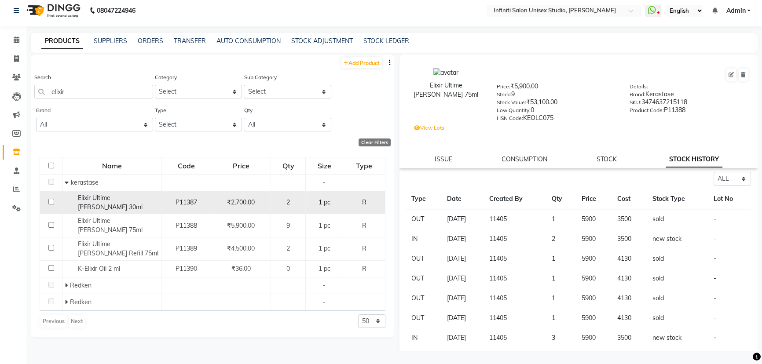
click at [143, 200] on span "Elixir Ultime Camelia 30ml" at bounding box center [110, 202] width 65 height 17
select select "all"
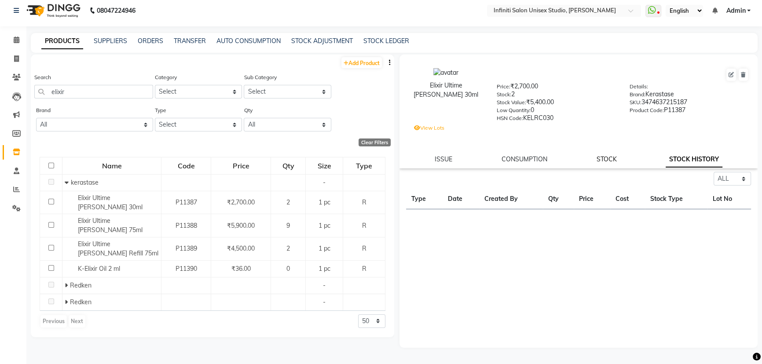
click at [607, 161] on link "STOCK" at bounding box center [606, 159] width 20 height 8
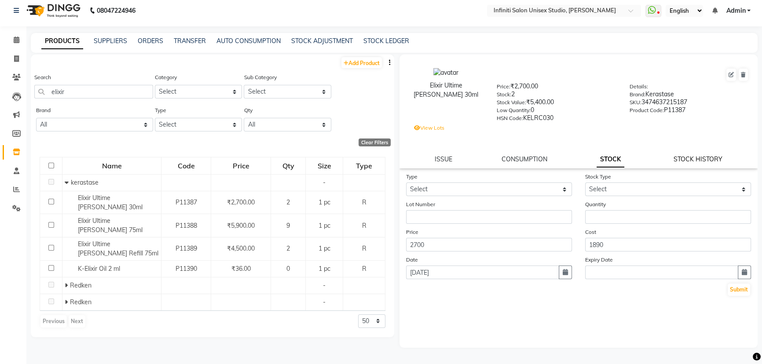
click at [691, 161] on link "STOCK HISTORY" at bounding box center [698, 159] width 49 height 8
select select "all"
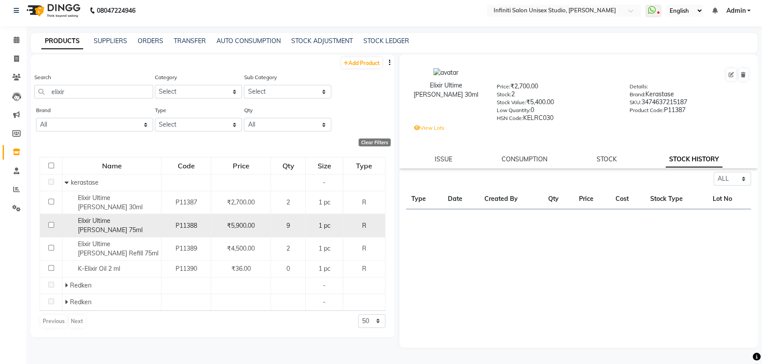
click at [140, 218] on span "Elixir Ultime Camelia 75ml" at bounding box center [110, 225] width 65 height 17
select select "all"
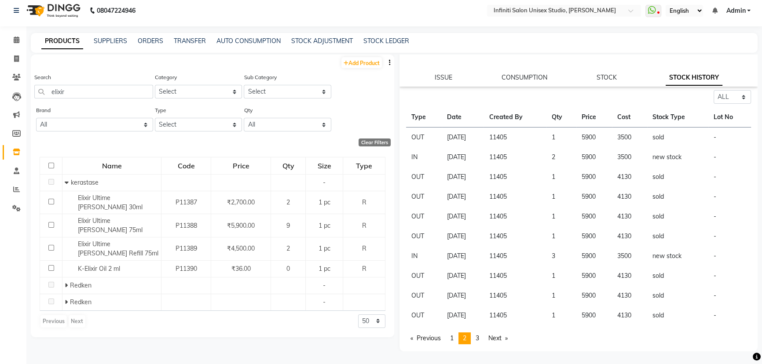
scroll to position [84, 0]
click at [479, 337] on span "3" at bounding box center [478, 338] width 4 height 8
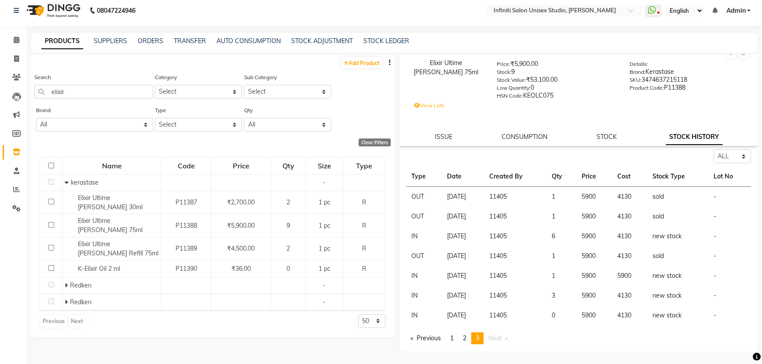
scroll to position [24, 0]
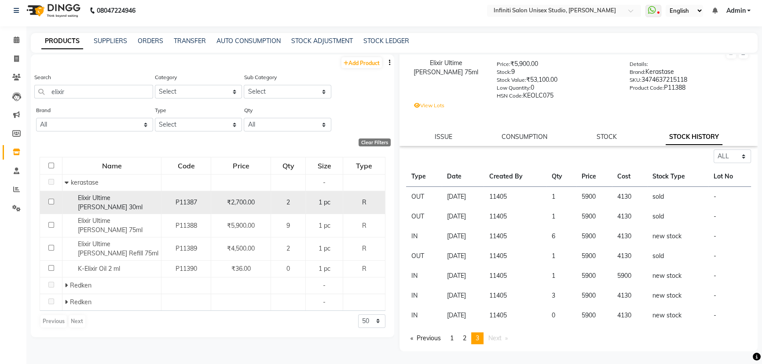
click at [138, 202] on span "Elixir Ultime Camelia 30ml" at bounding box center [110, 202] width 65 height 17
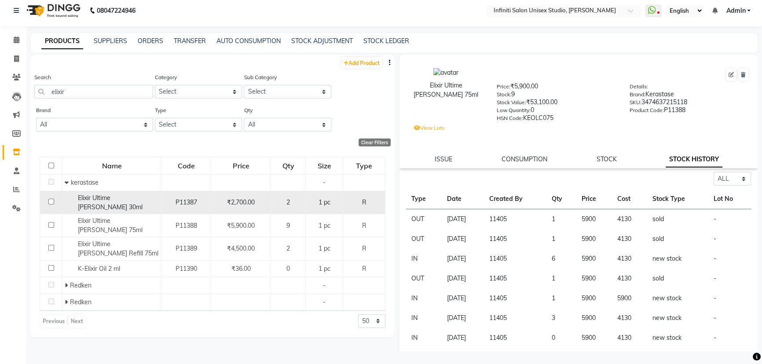
select select "all"
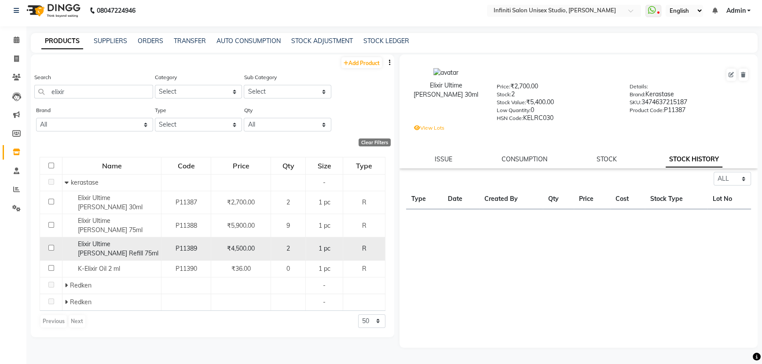
click at [135, 240] on span "Elixir Ultime Camelia Refill 75ml" at bounding box center [118, 248] width 81 height 17
select select "all"
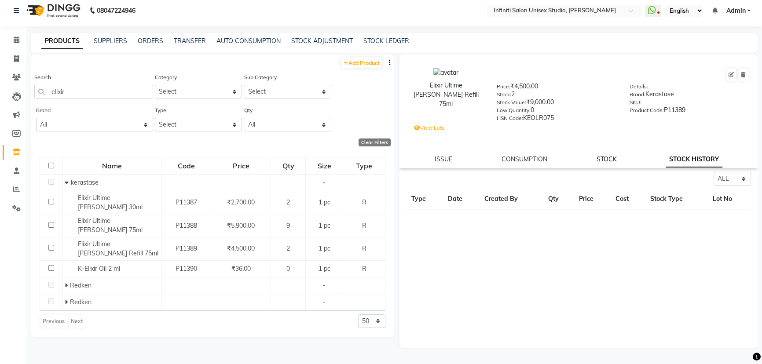
click at [614, 159] on link "STOCK" at bounding box center [606, 159] width 20 height 8
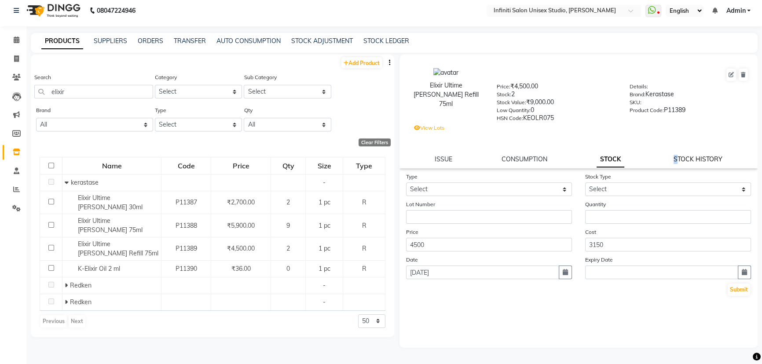
click at [676, 162] on link "STOCK HISTORY" at bounding box center [698, 159] width 49 height 8
select select "all"
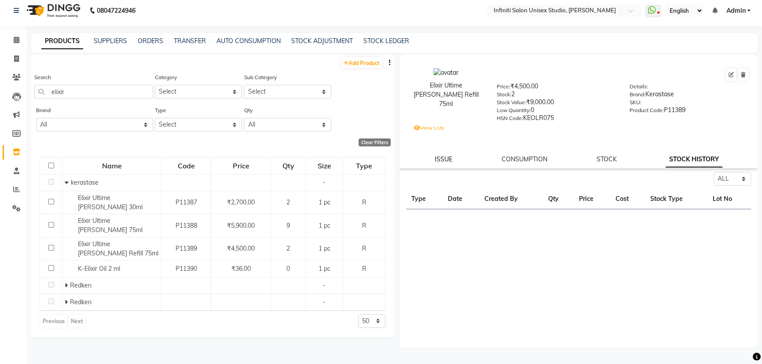
click at [446, 158] on link "ISSUE" at bounding box center [444, 159] width 18 height 8
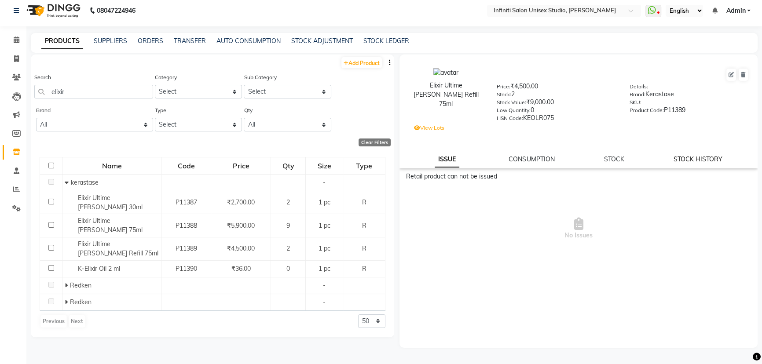
click at [683, 162] on link "STOCK HISTORY" at bounding box center [698, 159] width 49 height 8
select select "all"
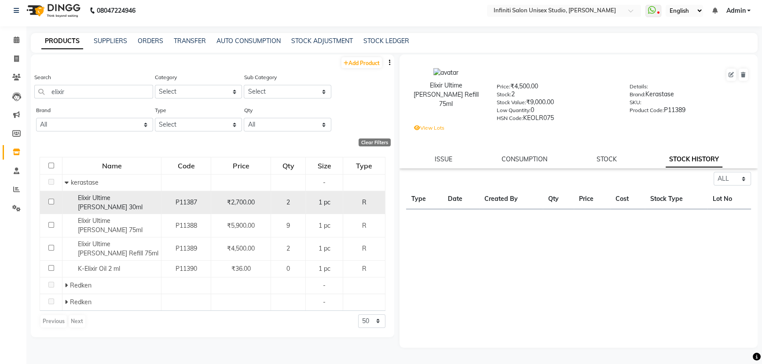
click at [150, 203] on div "Elixir Ultime Camelia 30ml" at bounding box center [112, 203] width 94 height 18
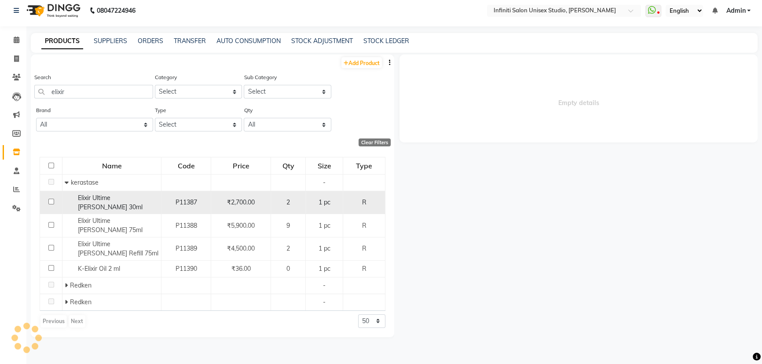
select select "all"
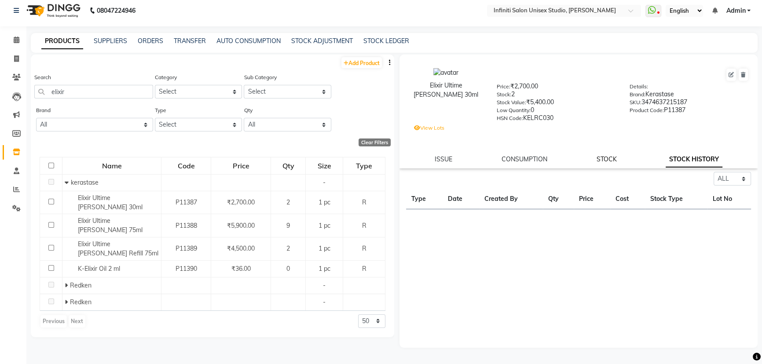
click at [612, 158] on link "STOCK" at bounding box center [606, 159] width 20 height 8
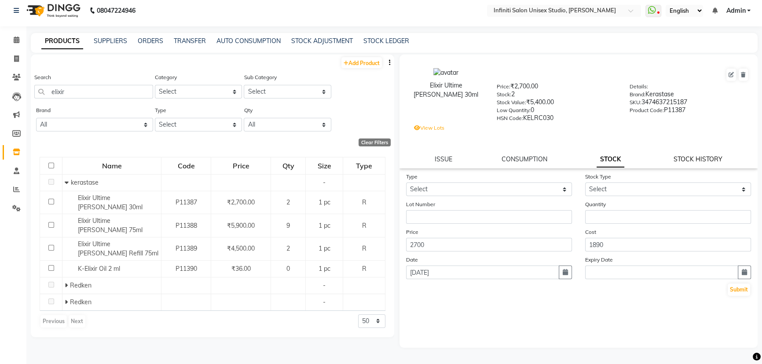
click at [691, 162] on link "STOCK HISTORY" at bounding box center [698, 159] width 49 height 8
select select "all"
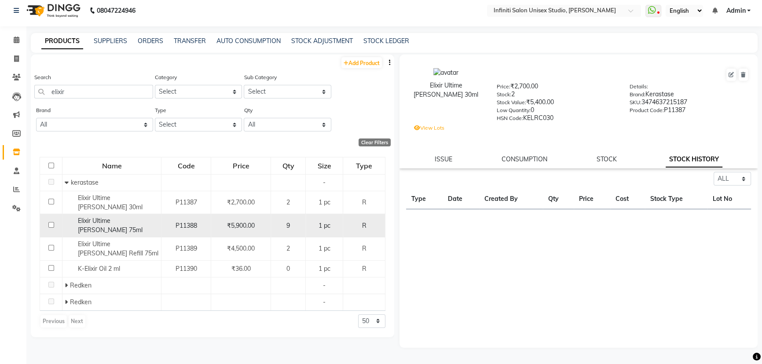
click at [123, 217] on span "Elixir Ultime Camelia 75ml" at bounding box center [110, 225] width 65 height 17
select select "all"
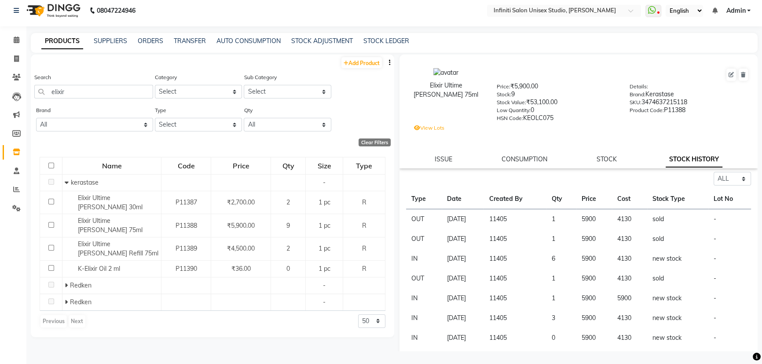
scroll to position [24, 0]
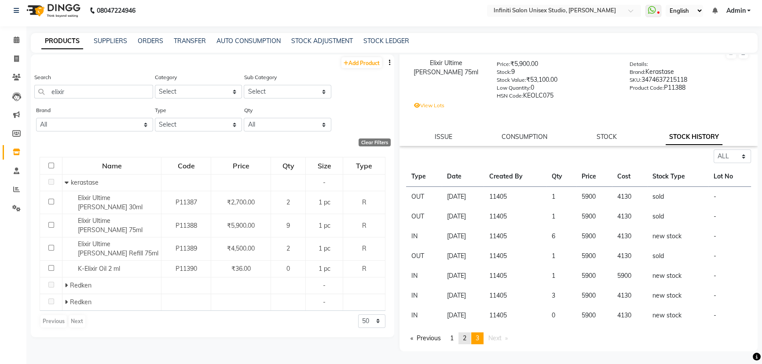
click at [464, 337] on link "page 2" at bounding box center [464, 339] width 12 height 12
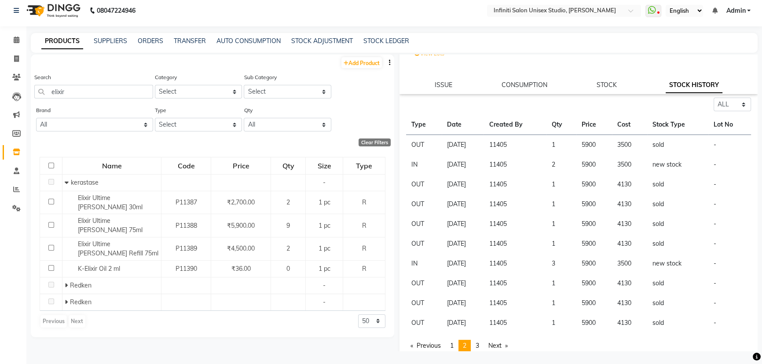
scroll to position [84, 0]
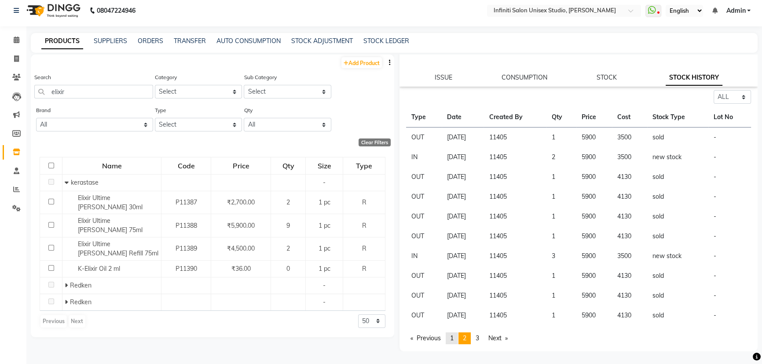
click at [453, 336] on span "1" at bounding box center [452, 338] width 4 height 8
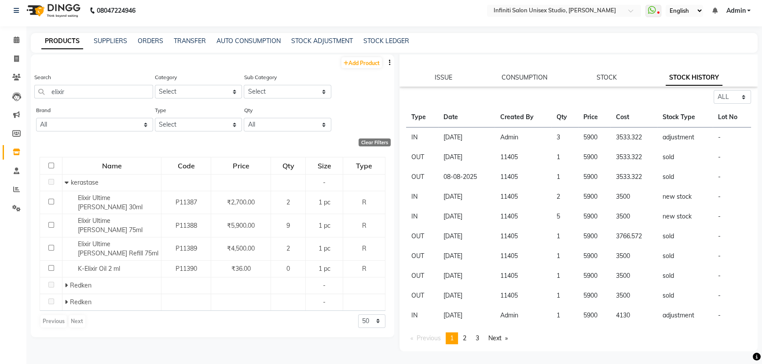
click at [467, 218] on td "31-07-2025" at bounding box center [466, 217] width 56 height 20
click at [106, 90] on input "elixir" at bounding box center [93, 92] width 119 height 14
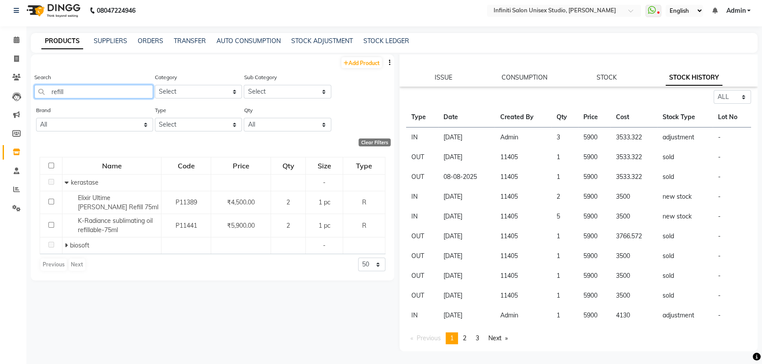
click at [74, 92] on input "refill" at bounding box center [93, 92] width 119 height 14
click at [88, 92] on input "eclat" at bounding box center [93, 92] width 119 height 14
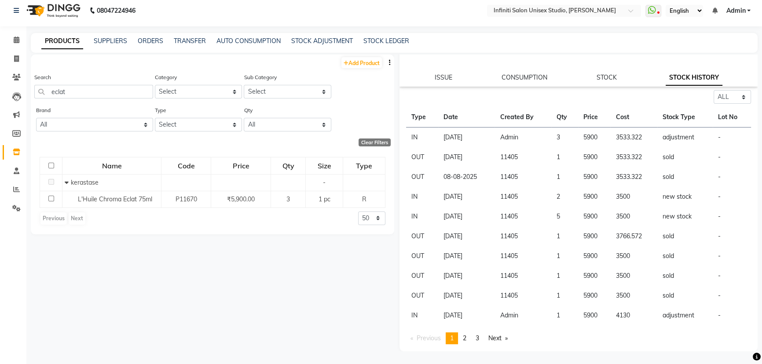
click at [64, 43] on link "PRODUCTS" at bounding box center [62, 41] width 42 height 16
click at [72, 88] on input "eclat" at bounding box center [93, 92] width 119 height 14
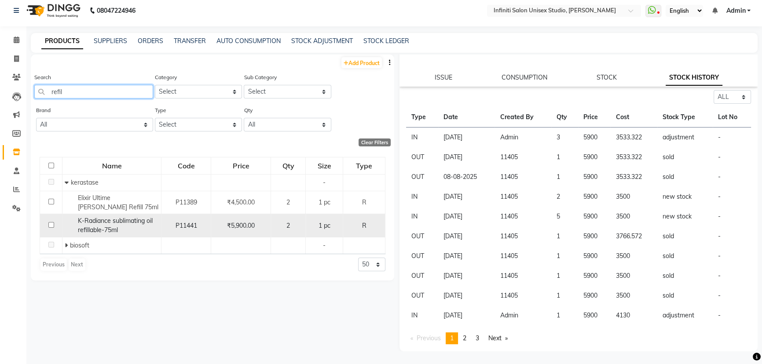
type input "refil"
click at [125, 228] on div "K-Radiance sublimating oil refillable-75ml" at bounding box center [112, 225] width 94 height 18
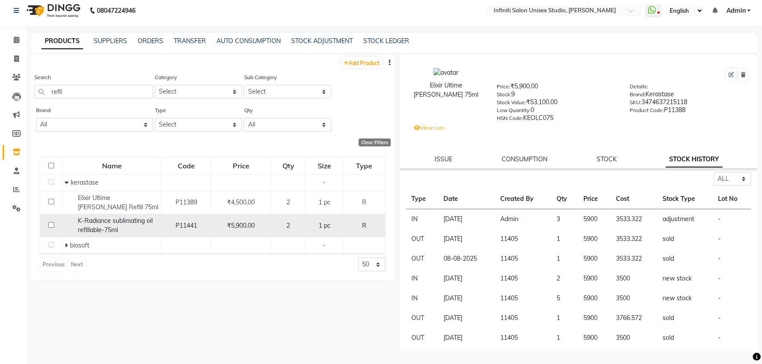
select select "all"
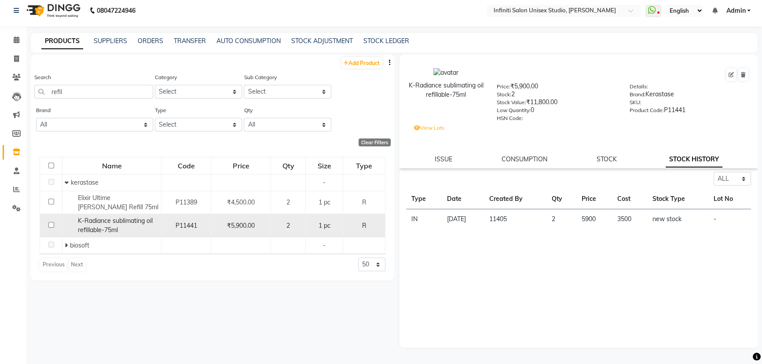
click at [49, 225] on input "checkbox" at bounding box center [51, 225] width 6 height 6
checkbox input "true"
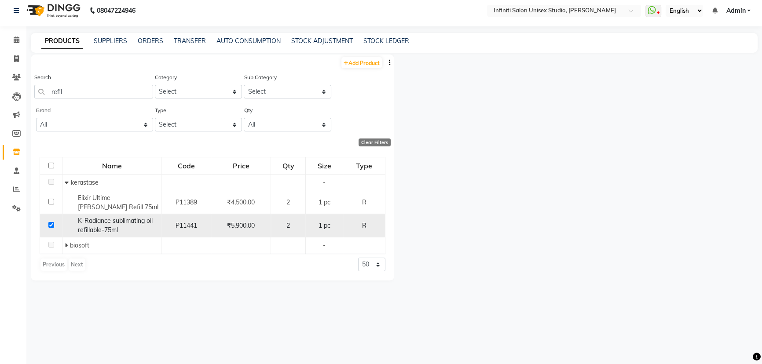
click at [101, 229] on span "K-Radiance sublimating oil refillable-75ml" at bounding box center [115, 225] width 75 height 17
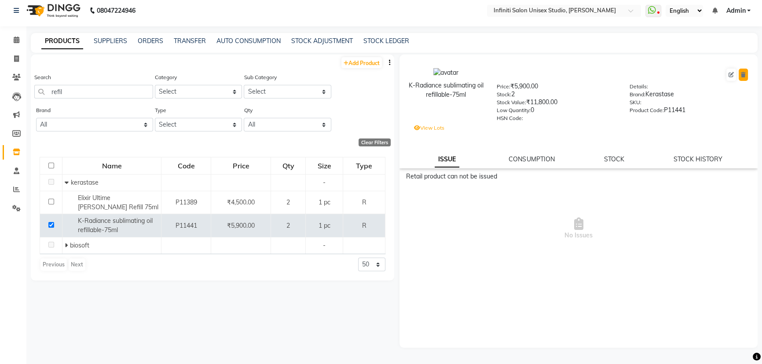
click at [746, 73] on button at bounding box center [743, 75] width 9 height 12
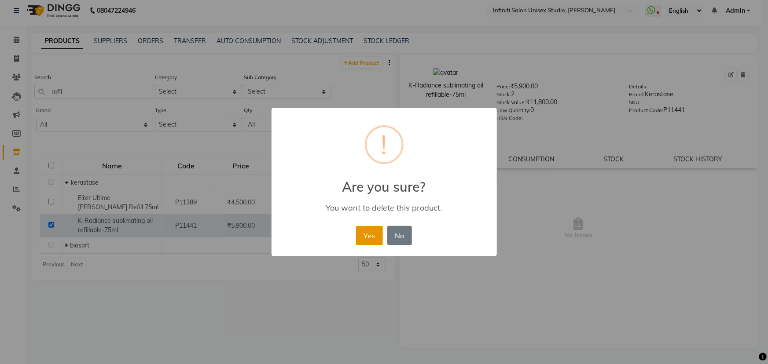
click at [373, 242] on button "Yes" at bounding box center [369, 235] width 27 height 19
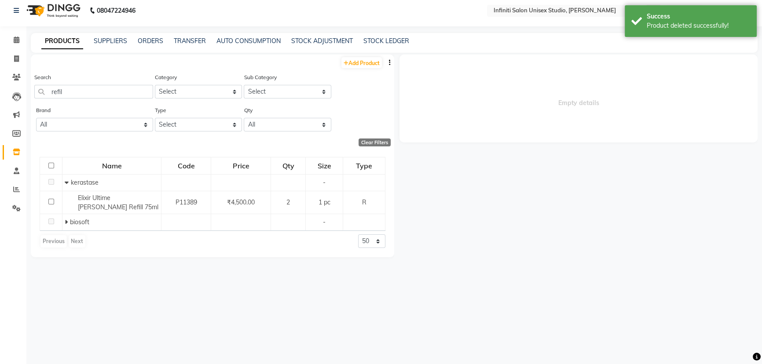
click at [390, 48] on div "PRODUCTS SUPPLIERS ORDERS TRANSFER AUTO CONSUMPTION STOCK ADJUSTMENT STOCK LEDG…" at bounding box center [394, 43] width 727 height 20
click at [391, 42] on link "STOCK LEDGER" at bounding box center [386, 41] width 46 height 8
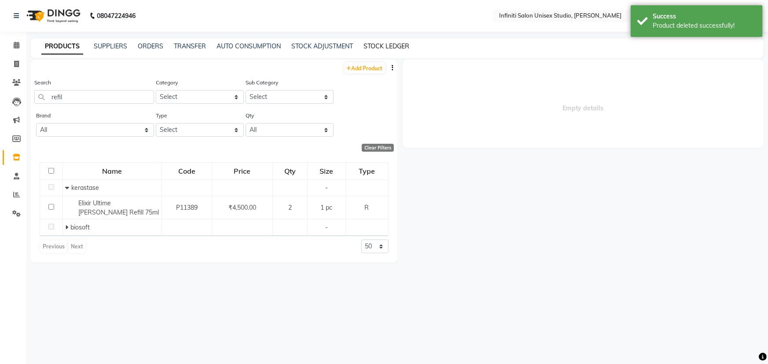
select select "all"
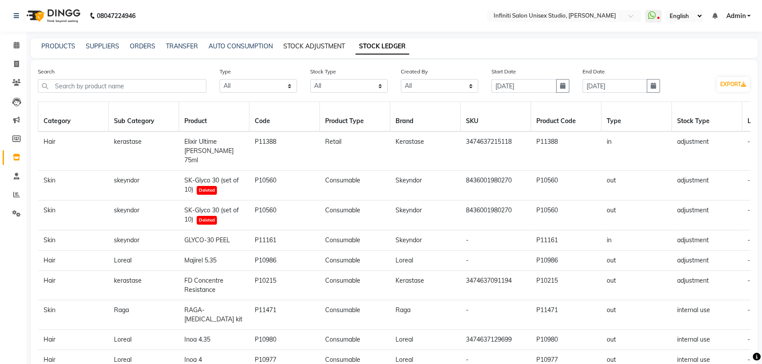
click at [305, 44] on link "STOCK ADJUSTMENT" at bounding box center [314, 46] width 62 height 8
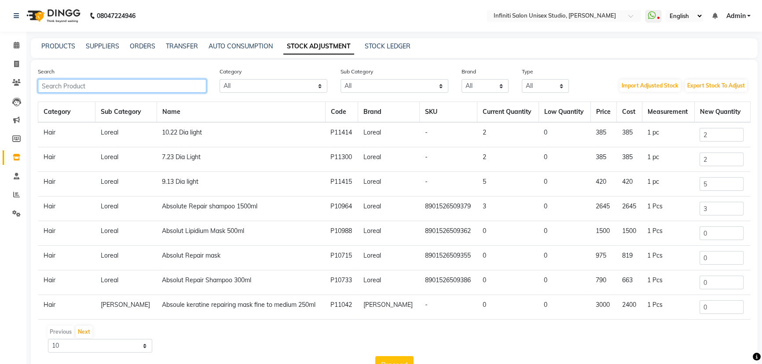
click at [117, 89] on input "text" at bounding box center [122, 86] width 169 height 14
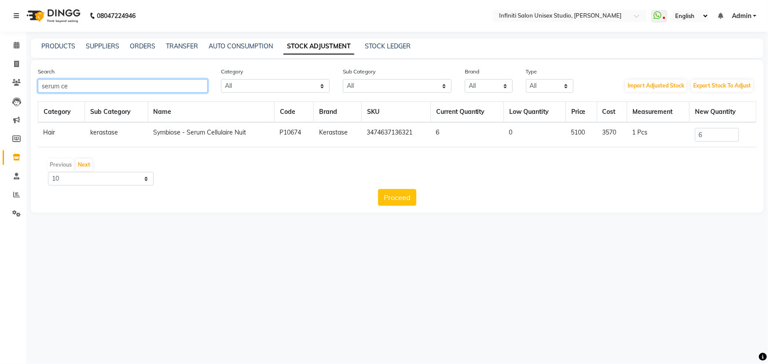
type input "serum ce"
drag, startPoint x: 704, startPoint y: 132, endPoint x: 689, endPoint y: 139, distance: 16.1
click at [690, 139] on td "6" at bounding box center [722, 134] width 67 height 25
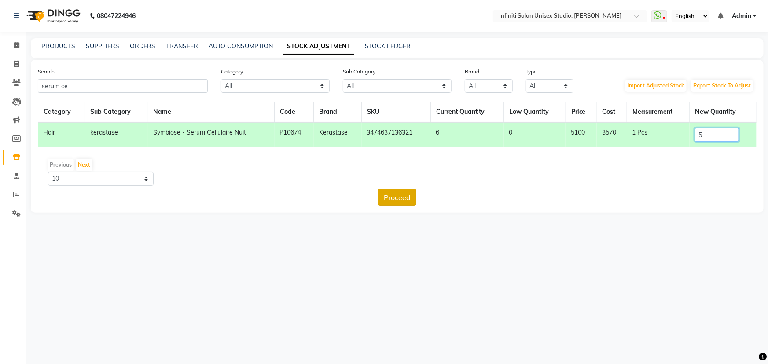
type input "5"
click at [401, 197] on button "Proceed" at bounding box center [397, 197] width 38 height 17
click at [418, 194] on button "Submit" at bounding box center [416, 197] width 35 height 17
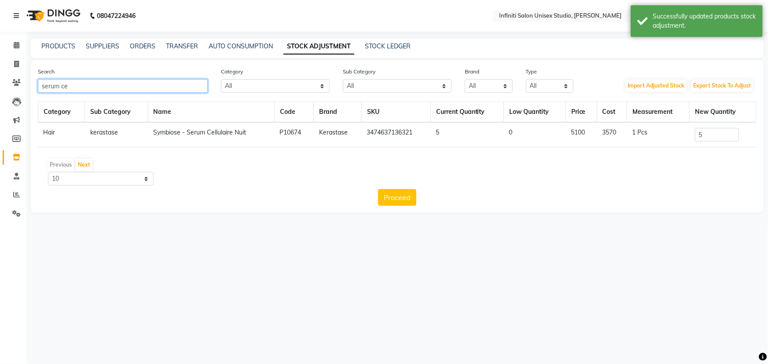
click at [67, 86] on input "serum ce" at bounding box center [123, 86] width 170 height 14
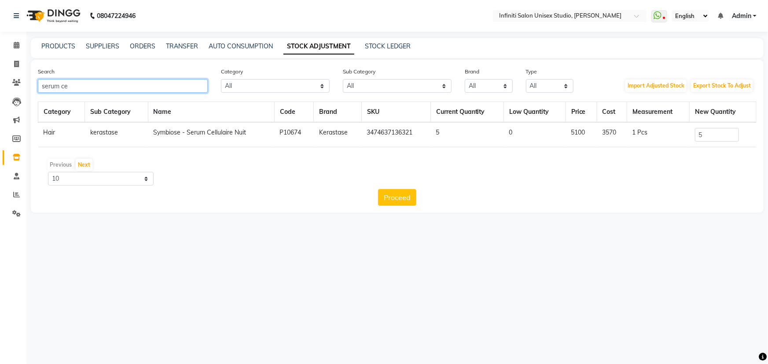
click at [113, 89] on input "serum ce" at bounding box center [123, 86] width 170 height 14
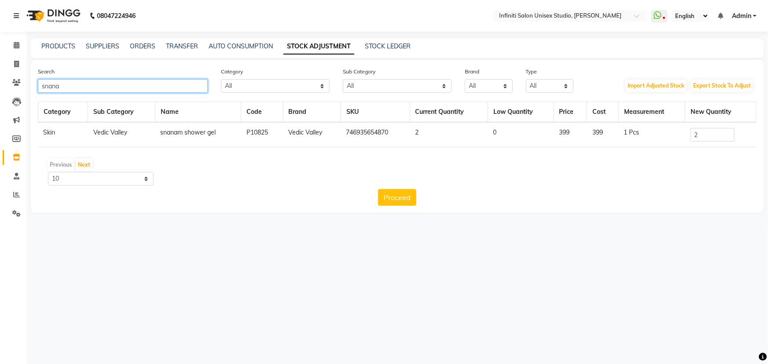
type input "snana"
drag, startPoint x: 717, startPoint y: 138, endPoint x: 668, endPoint y: 140, distance: 48.9
click at [671, 140] on tr "Skin Vedic Valley snanam shower gel P10825 Vedic Valley 746935654870 2 0 399 39…" at bounding box center [397, 134] width 718 height 25
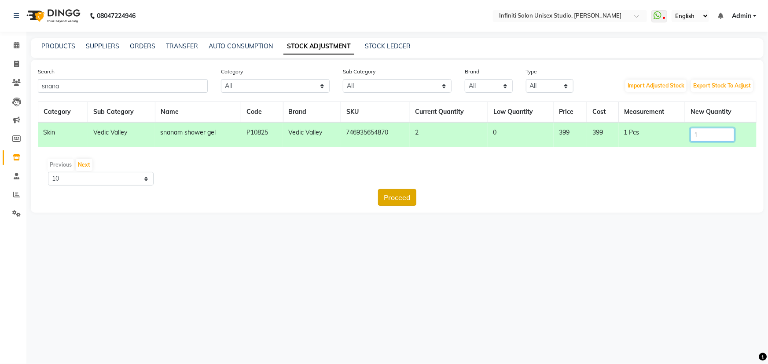
type input "1"
click at [404, 195] on button "Proceed" at bounding box center [397, 197] width 38 height 17
click at [404, 195] on button "Submit" at bounding box center [416, 197] width 35 height 17
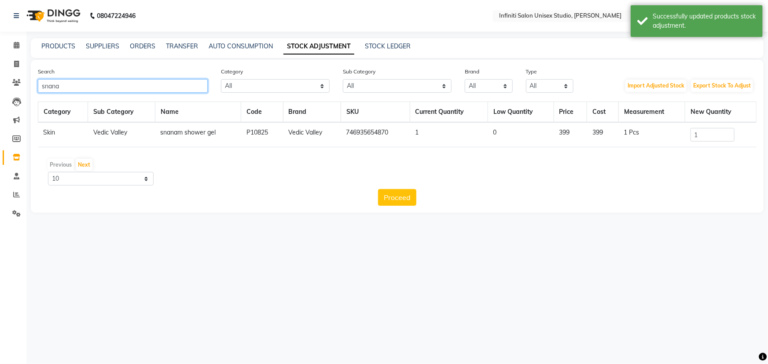
click at [64, 83] on input "snana" at bounding box center [123, 86] width 170 height 14
click at [61, 48] on link "PRODUCTS" at bounding box center [58, 46] width 34 height 8
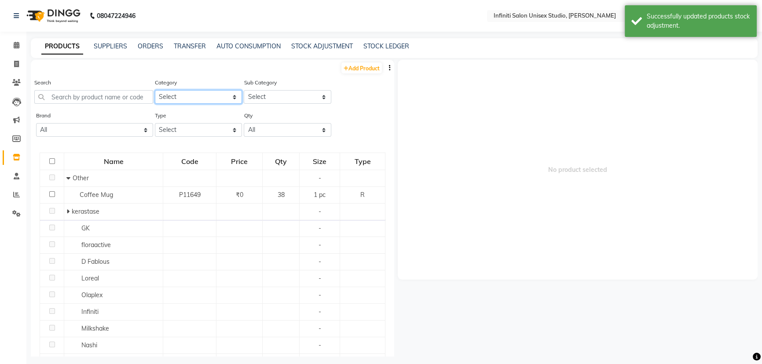
click at [169, 95] on select "Select Hair Skin Appliances Beard Waxing Disposable Hands and Feet KANPEKI Aest…" at bounding box center [199, 97] width 88 height 14
select select "903101100"
click at [155, 90] on select "Select Hair Skin Appliances Beard Waxing Disposable Hands and Feet KANPEKI Aest…" at bounding box center [199, 97] width 88 height 14
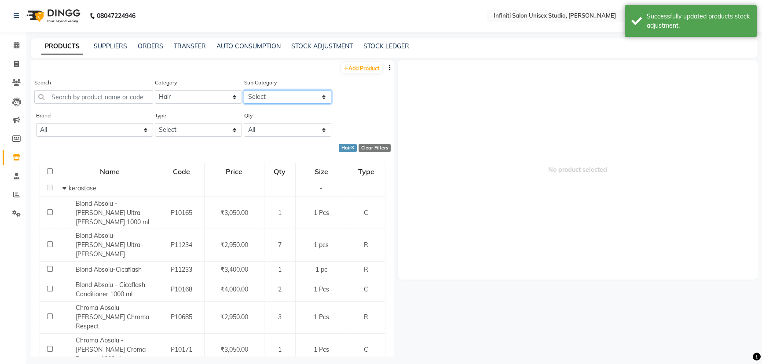
click at [253, 97] on select "Select Other kerastase GK floraactive D Fablous Loreal Olaplex Hair Originals I…" at bounding box center [288, 97] width 88 height 14
select select "903101123"
click at [244, 90] on select "Select Other kerastase GK floraactive D Fablous Loreal Olaplex Hair Originals I…" at bounding box center [288, 97] width 88 height 14
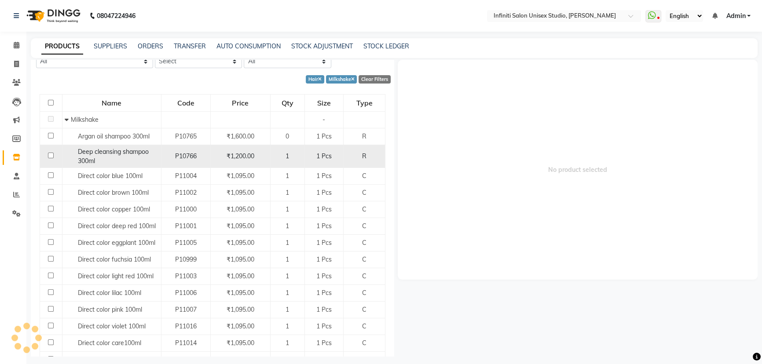
scroll to position [80, 0]
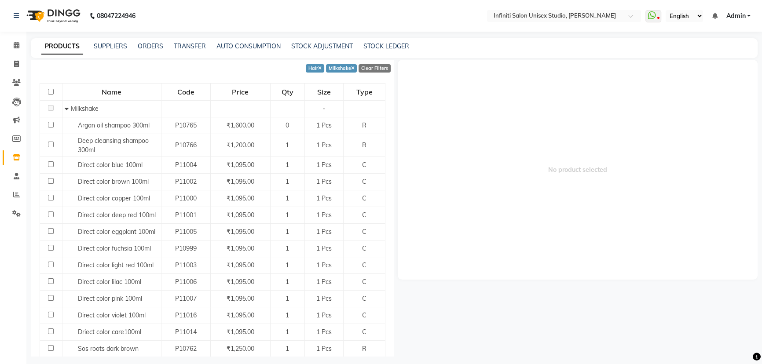
click at [48, 91] on input "checkbox" at bounding box center [51, 92] width 6 height 6
checkbox input "true"
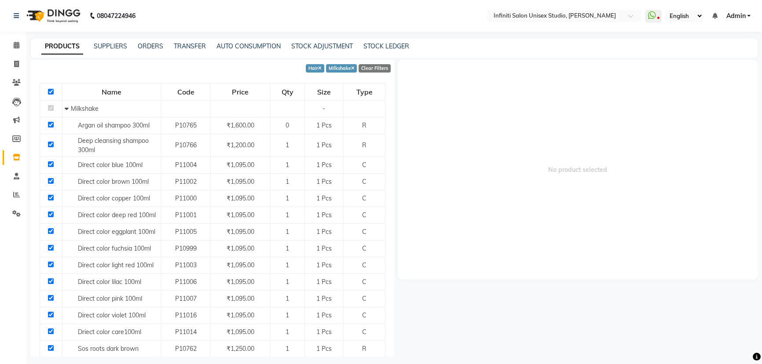
checkbox input "true"
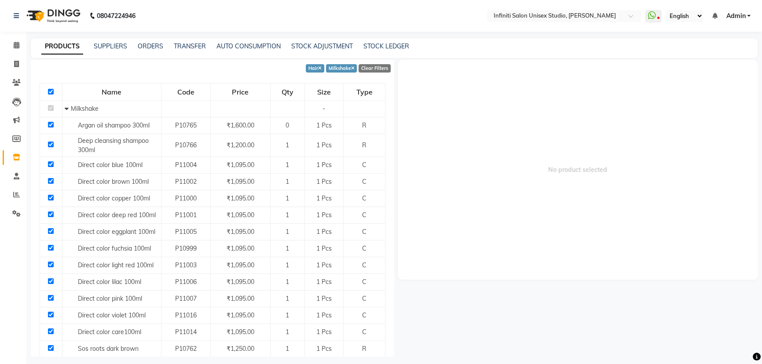
checkbox input "true"
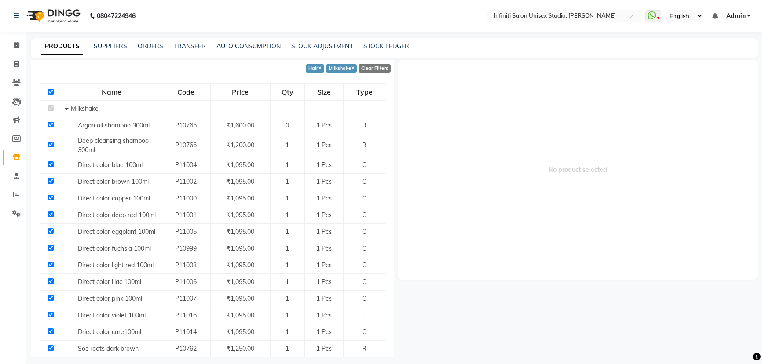
checkbox input "true"
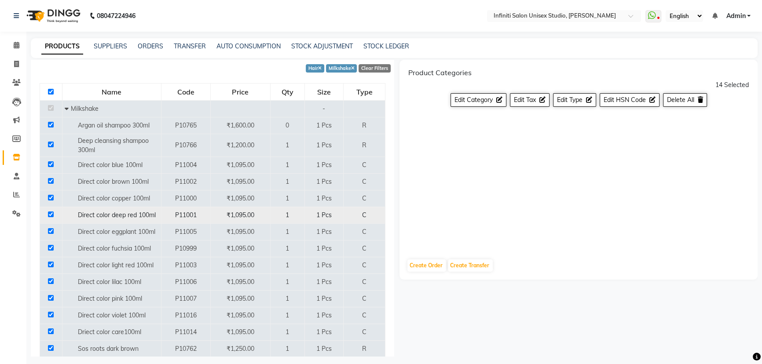
scroll to position [106, 0]
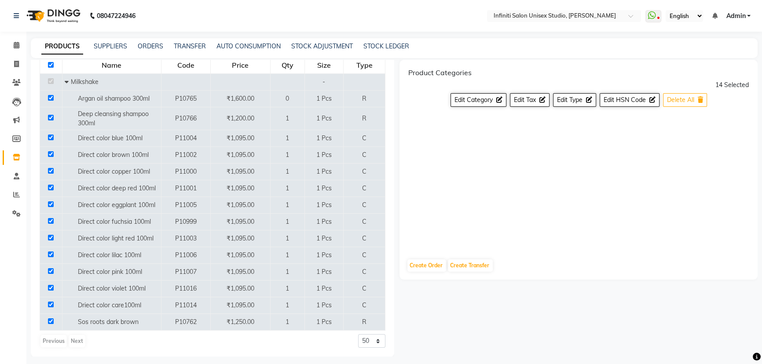
click at [671, 99] on span "Delete All" at bounding box center [680, 100] width 27 height 8
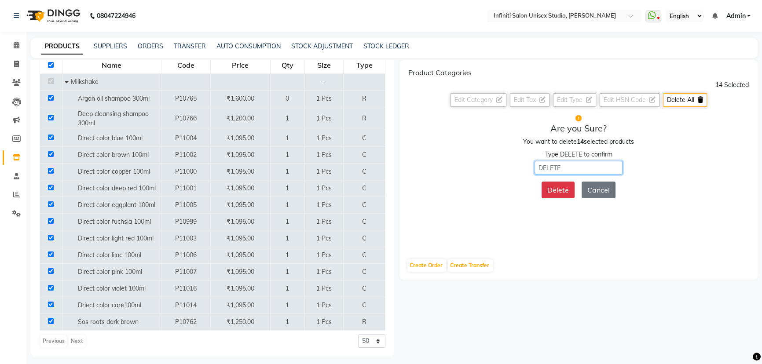
click at [574, 168] on input "text" at bounding box center [579, 168] width 88 height 14
type input "DELETE"
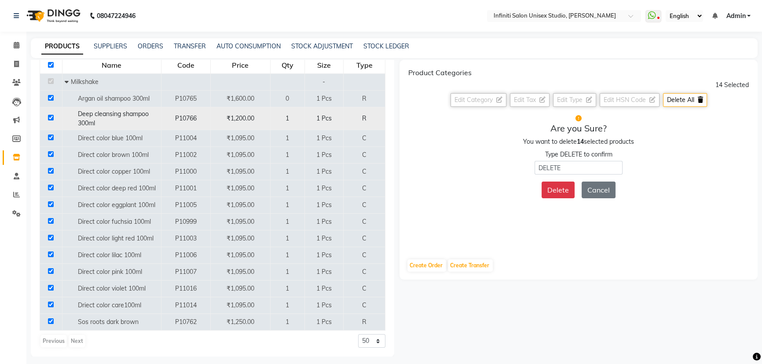
click at [50, 118] on input "checkbox" at bounding box center [51, 118] width 6 height 6
checkbox input "false"
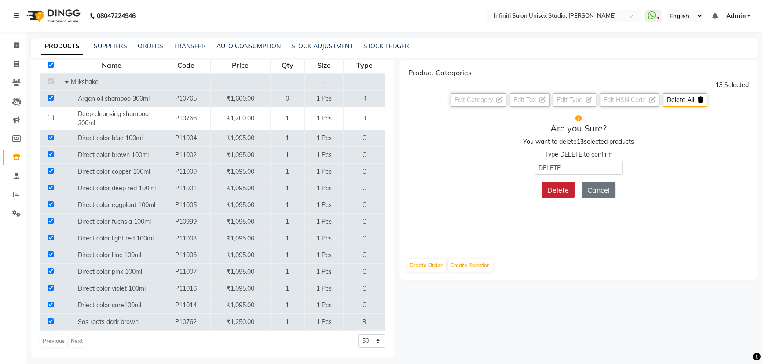
click at [557, 194] on button "Delete" at bounding box center [558, 190] width 33 height 17
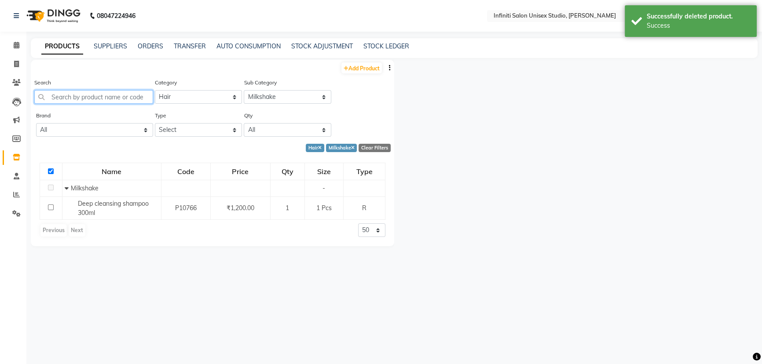
click at [84, 99] on input "text" at bounding box center [93, 97] width 119 height 14
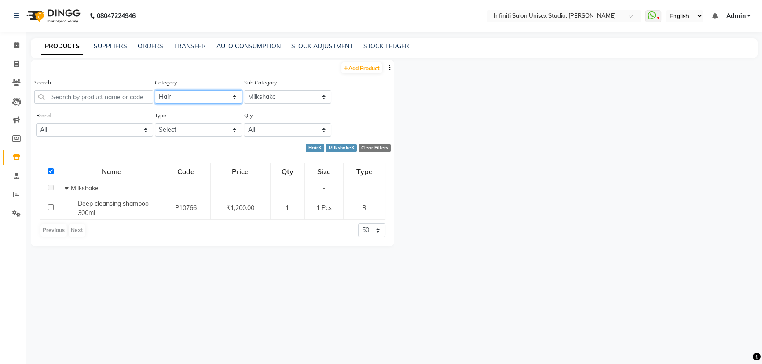
click at [187, 102] on select "Select Hair Skin Appliances Beard Waxing Disposable Hands and Feet KANPEKI Aest…" at bounding box center [199, 97] width 88 height 14
select select "903101150"
click at [155, 90] on select "Select Hair Skin Appliances Beard Waxing Disposable Hands and Feet KANPEKI Aest…" at bounding box center [199, 97] width 88 height 14
select select
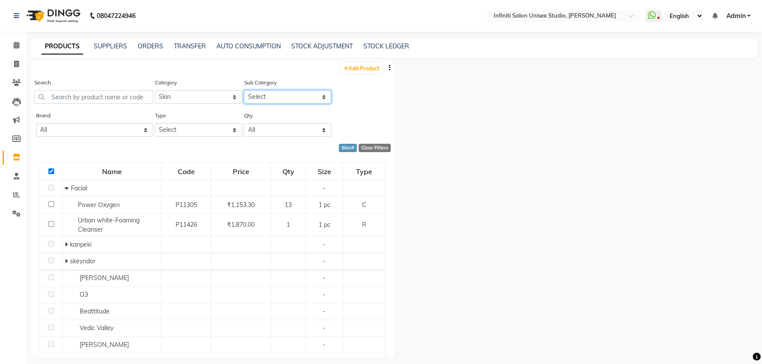
click at [260, 100] on select "Select Cleanser Facial Moisturiser Serum Toner Sun Care Masks Lip Care Eye Care…" at bounding box center [288, 97] width 88 height 14
click at [130, 99] on input "text" at bounding box center [93, 97] width 119 height 14
click at [179, 97] on select "Select Hair Skin Appliances Beard Waxing Disposable Hands and Feet KANPEKI Aest…" at bounding box center [199, 97] width 88 height 14
click at [138, 97] on input "text" at bounding box center [93, 97] width 119 height 14
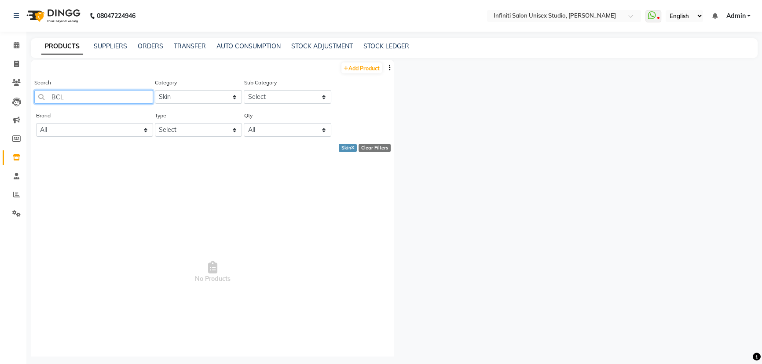
type input "BCL"
click at [206, 101] on select "Select Hair Skin Appliances Beard Waxing Disposable Hands and Feet KANPEKI Aest…" at bounding box center [199, 97] width 88 height 14
select select "903101950"
click at [155, 90] on select "Select Hair Skin Appliances Beard Waxing Disposable Hands and Feet KANPEKI Aest…" at bounding box center [199, 97] width 88 height 14
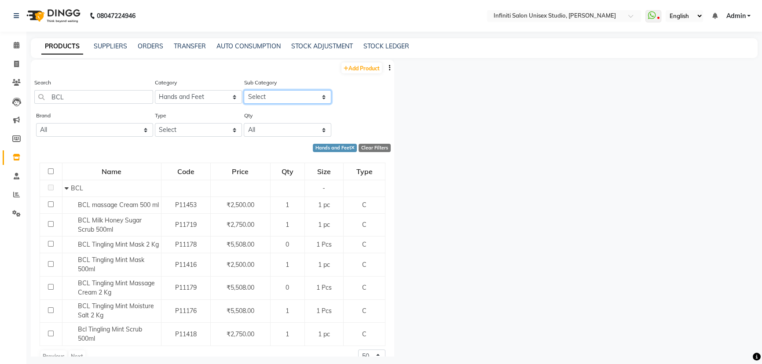
click at [253, 99] on select "Select Products Appliances BCL Avl Express Cafe H&F Herbal Tree Rubaaz MOP" at bounding box center [288, 97] width 88 height 14
select select "903101953"
click at [244, 90] on select "Select Products Appliances BCL Avl Express Cafe H&F Herbal Tree Rubaaz MOP" at bounding box center [288, 97] width 88 height 14
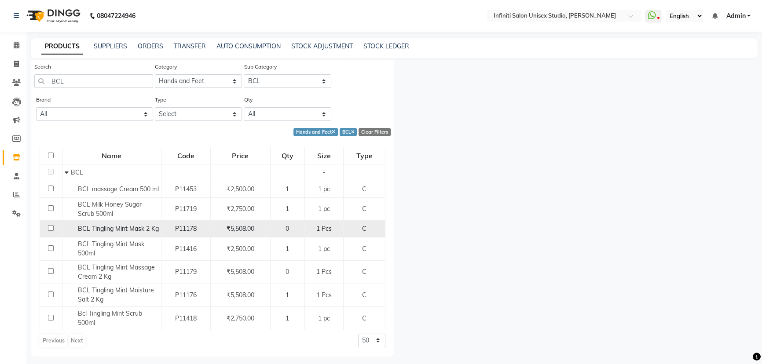
click at [51, 226] on input "checkbox" at bounding box center [51, 228] width 6 height 6
checkbox input "true"
select select
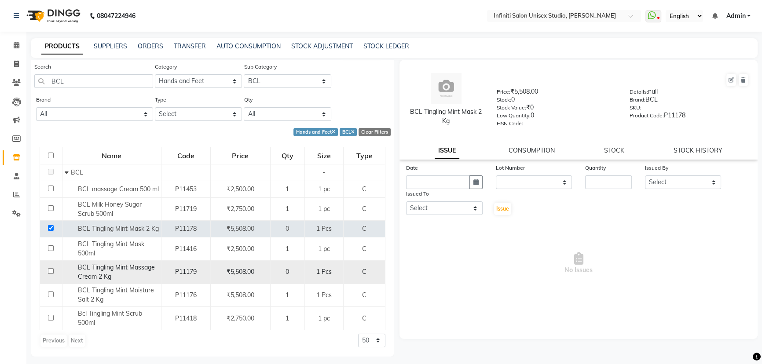
click at [49, 271] on input "checkbox" at bounding box center [51, 271] width 6 height 6
checkbox input "true"
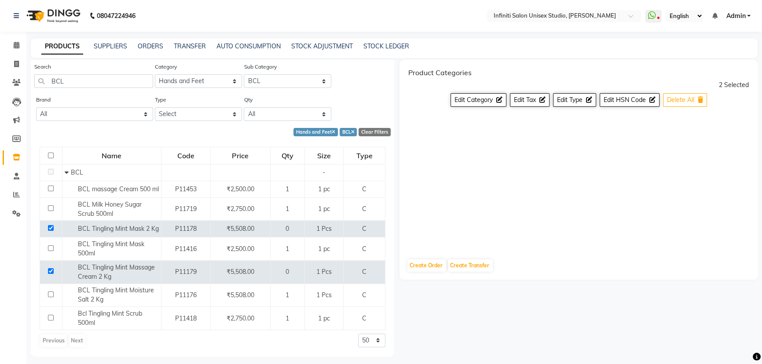
click at [681, 98] on span "Delete All" at bounding box center [680, 100] width 27 height 8
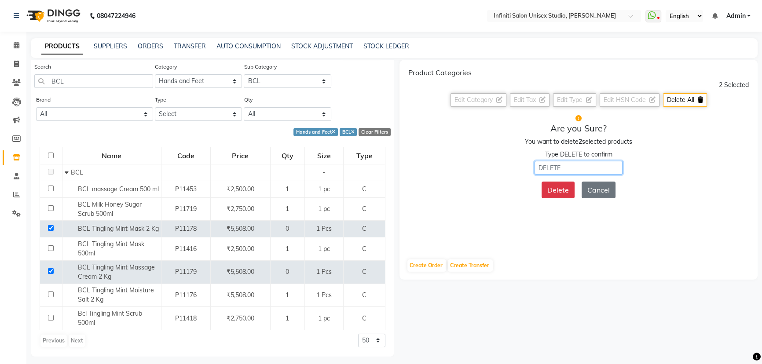
click at [582, 167] on input "text" at bounding box center [579, 168] width 88 height 14
type input "DELETE"
click at [566, 190] on button "Delete" at bounding box center [558, 190] width 33 height 17
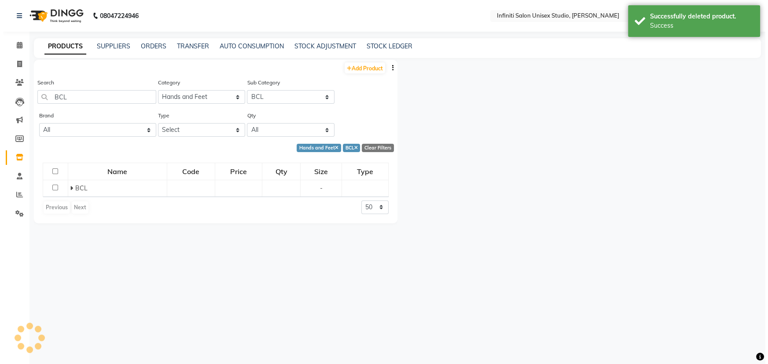
scroll to position [0, 0]
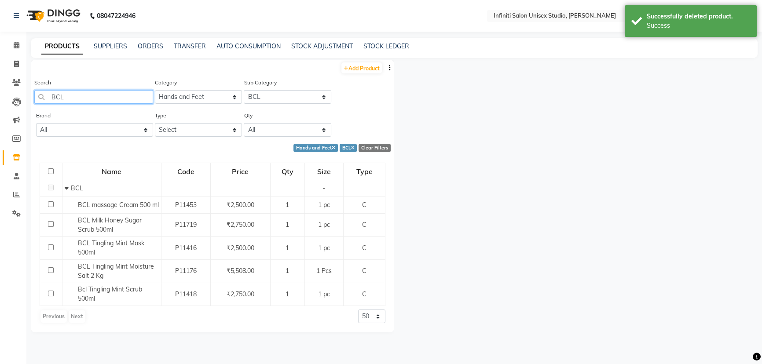
click at [107, 98] on input "BCL" at bounding box center [93, 97] width 119 height 14
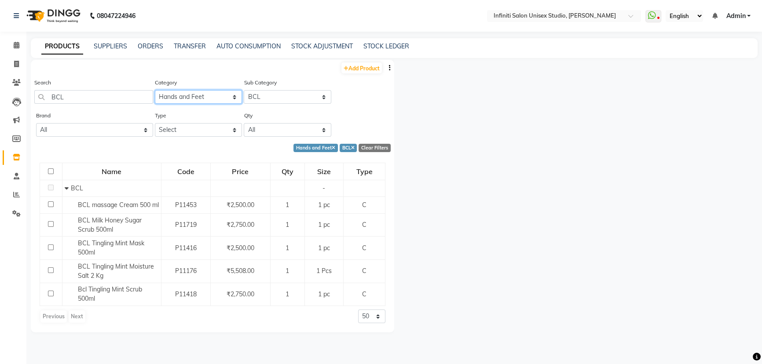
click at [197, 95] on select "Select Hair Skin Appliances Beard Waxing Disposable Hands and Feet KANPEKI Aest…" at bounding box center [199, 97] width 88 height 14
select select "903101150"
click at [155, 90] on select "Select Hair Skin Appliances Beard Waxing Disposable Hands and Feet KANPEKI Aest…" at bounding box center [199, 97] width 88 height 14
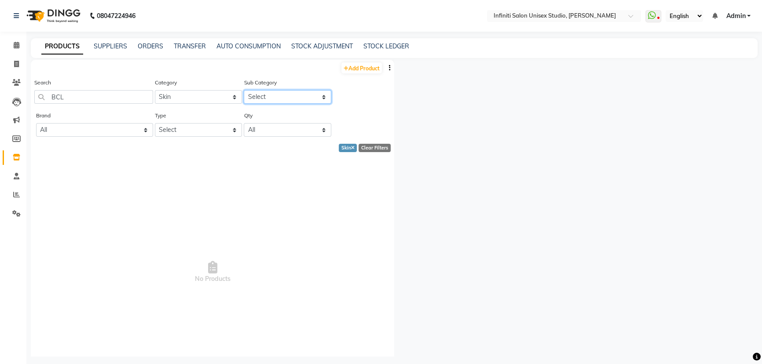
click at [254, 96] on select "Select Cleanser Facial Moisturiser Serum Toner Sun Care Masks Lip Care Eye Care…" at bounding box center [288, 97] width 88 height 14
select select "903101152"
click at [244, 90] on select "Select Cleanser Facial Moisturiser Serum Toner Sun Care Masks Lip Care Eye Care…" at bounding box center [288, 97] width 88 height 14
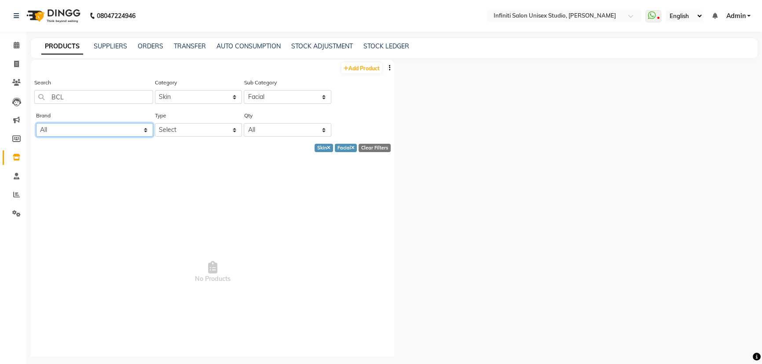
click at [116, 133] on select "All Bcl Beattitude Be Care Love Biolume Biosoft Cheryls Dermalogica D Fabulous …" at bounding box center [94, 130] width 117 height 14
select select "kanpeki"
click at [36, 124] on select "All Bcl Beattitude Be Care Love Biolume Biosoft Cheryls Dermalogica D Fabulous …" at bounding box center [94, 130] width 117 height 14
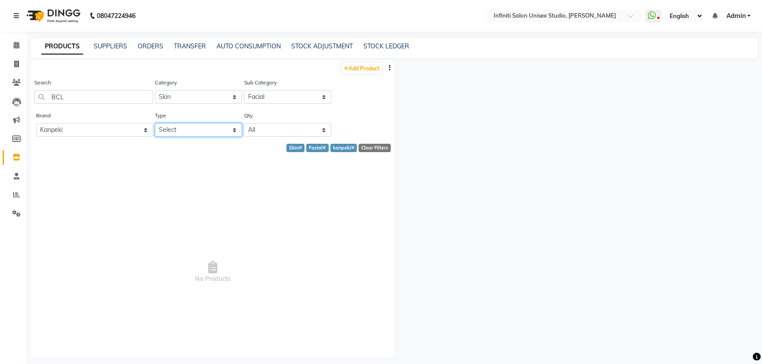
click at [167, 134] on select "Select Both Retail Consumable" at bounding box center [199, 130] width 88 height 14
click at [155, 124] on select "Select Both Retail Consumable" at bounding box center [199, 130] width 88 height 14
click at [172, 128] on select "Select Both Retail Consumable" at bounding box center [199, 130] width 88 height 14
select select "R"
click at [155, 124] on select "Select Both Retail Consumable" at bounding box center [199, 130] width 88 height 14
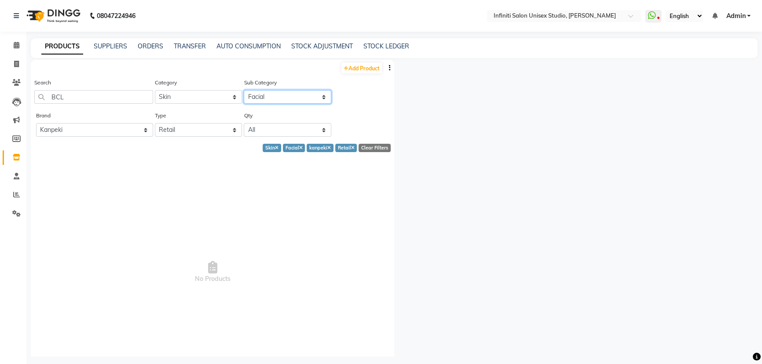
click at [268, 95] on select "Select Cleanser Facial Moisturiser Serum Toner Sun Care Masks Lip Care Eye Care…" at bounding box center [288, 97] width 88 height 14
click at [244, 90] on select "Select Cleanser Facial Moisturiser Serum Toner Sun Care Masks Lip Care Eye Care…" at bounding box center [288, 97] width 88 height 14
click at [266, 99] on select "Select Cleanser Facial Moisturiser Serum Toner Sun Care Masks Lip Care Eye Care…" at bounding box center [288, 97] width 88 height 14
click at [244, 90] on select "Select Cleanser Facial Moisturiser Serum Toner Sun Care Masks Lip Care Eye Care…" at bounding box center [288, 97] width 88 height 14
click at [271, 101] on select "Select Cleanser Facial Moisturiser Serum Toner Sun Care Masks Lip Care Eye Care…" at bounding box center [288, 97] width 88 height 14
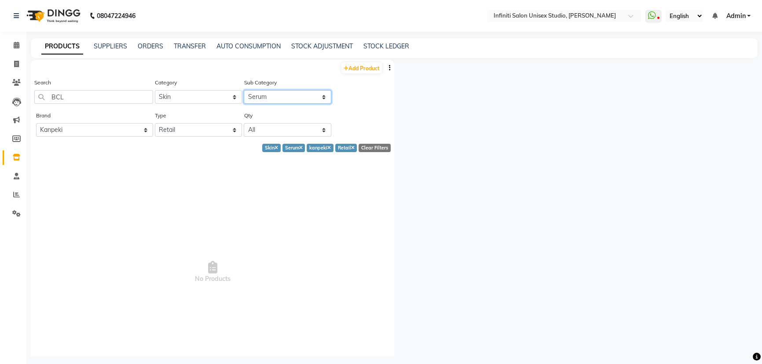
select select "903101155"
click at [244, 90] on select "Select Cleanser Facial Moisturiser Serum Toner Sun Care Masks Lip Care Eye Care…" at bounding box center [288, 97] width 88 height 14
click at [106, 97] on input "BCL" at bounding box center [93, 97] width 119 height 14
click at [257, 91] on select "Select Cleanser Facial Moisturiser Serum Toner Sun Care Masks Lip Care Eye Care…" at bounding box center [288, 97] width 88 height 14
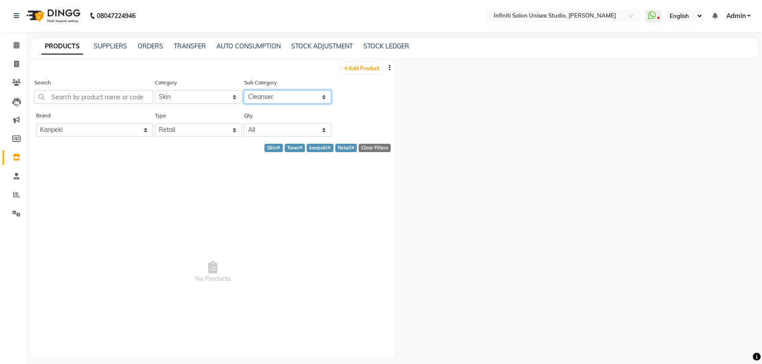
click at [244, 90] on select "Select Cleanser Facial Moisturiser Serum Toner Sun Care Masks Lip Care Eye Care…" at bounding box center [288, 97] width 88 height 14
click at [267, 101] on select "Select Cleanser Facial Moisturiser Serum Toner Sun Care Masks Lip Care Eye Care…" at bounding box center [288, 97] width 88 height 14
click at [244, 90] on select "Select Cleanser Facial Moisturiser Serum Toner Sun Care Masks Lip Care Eye Care…" at bounding box center [288, 97] width 88 height 14
click at [267, 95] on select "Select Cleanser Facial Moisturiser Serum Toner Sun Care Masks Lip Care Eye Care…" at bounding box center [288, 97] width 88 height 14
select select "903101154"
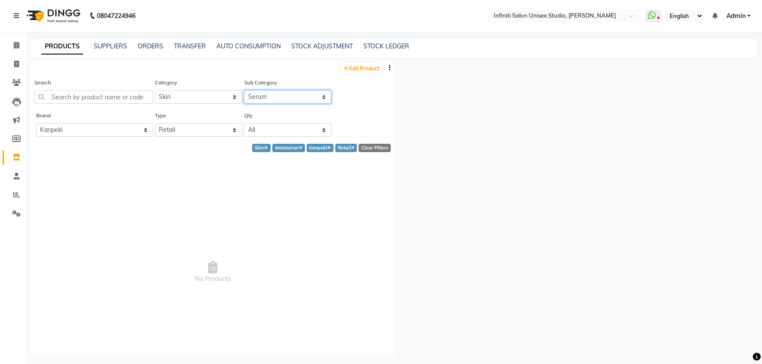
click at [244, 90] on select "Select Cleanser Facial Moisturiser Serum Toner Sun Care Masks Lip Care Eye Care…" at bounding box center [288, 97] width 88 height 14
click at [268, 97] on select "Select Cleanser Facial Moisturiser Serum Toner Sun Care Masks Lip Care Eye Care…" at bounding box center [288, 97] width 88 height 14
click at [119, 100] on input "text" at bounding box center [93, 97] width 119 height 14
click at [166, 96] on select "Select Hair Skin Appliances Beard Waxing Disposable Hands and Feet KANPEKI Aest…" at bounding box center [199, 97] width 88 height 14
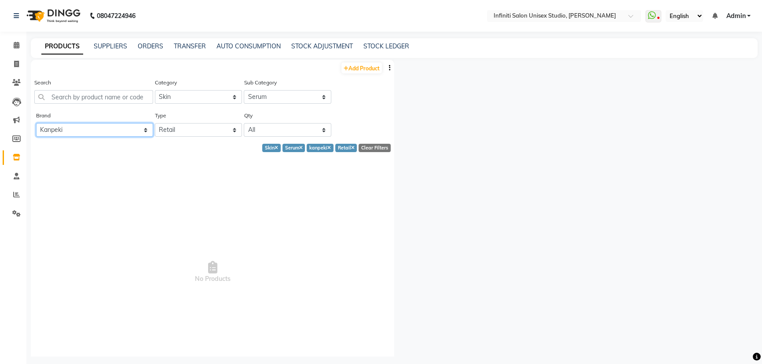
click at [123, 125] on select "All Bcl Beattitude Be Care Love Biolume Biosoft Cheryls Dermalogica D Fabulous …" at bounding box center [94, 130] width 117 height 14
select select
click at [36, 124] on select "All Bcl Beattitude Be Care Love Biolume Biosoft Cheryls Dermalogica D Fabulous …" at bounding box center [94, 130] width 117 height 14
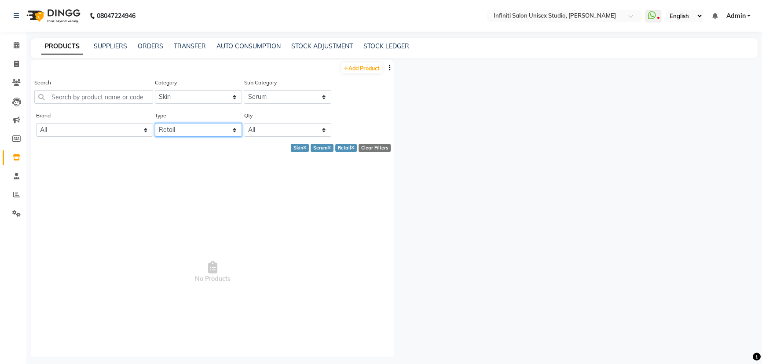
click at [204, 128] on select "Select Both Retail Consumable" at bounding box center [199, 130] width 88 height 14
select select "C"
click at [155, 124] on select "Select Both Retail Consumable" at bounding box center [199, 130] width 88 height 14
click at [178, 132] on select "Select Both Retail Consumable" at bounding box center [199, 130] width 88 height 14
click at [114, 177] on span "No Products" at bounding box center [213, 273] width 346 height 220
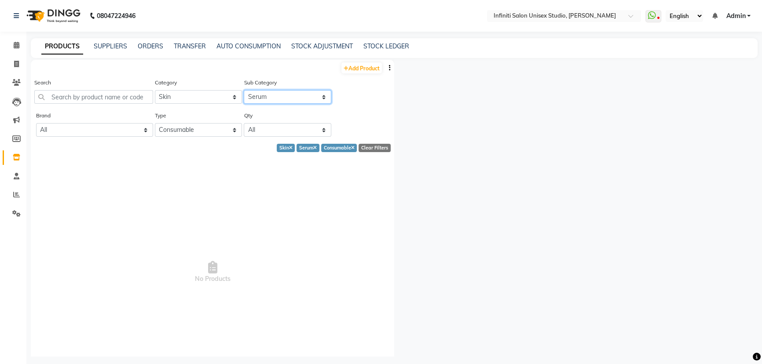
click at [257, 95] on select "Select Cleanser Facial Moisturiser Serum Toner Sun Care Masks Lip Care Eye Care…" at bounding box center [288, 97] width 88 height 14
click at [114, 46] on link "SUPPLIERS" at bounding box center [110, 46] width 33 height 8
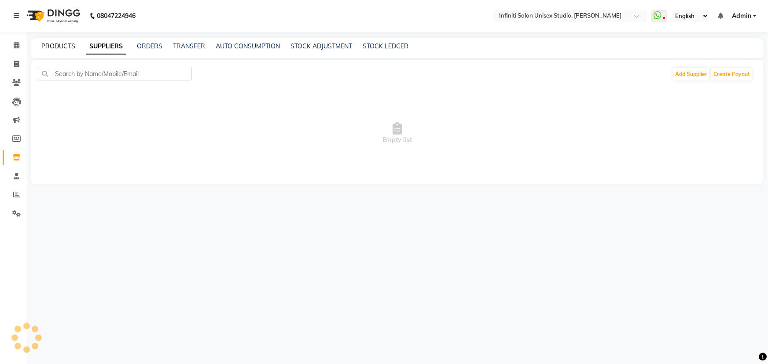
click at [53, 47] on link "PRODUCTS" at bounding box center [58, 46] width 34 height 8
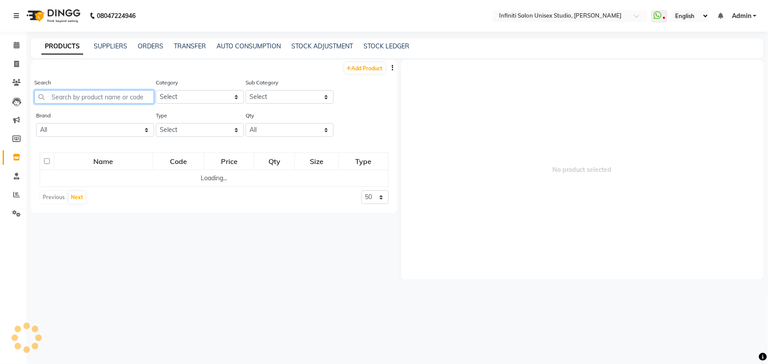
click at [81, 98] on input "text" at bounding box center [94, 97] width 120 height 14
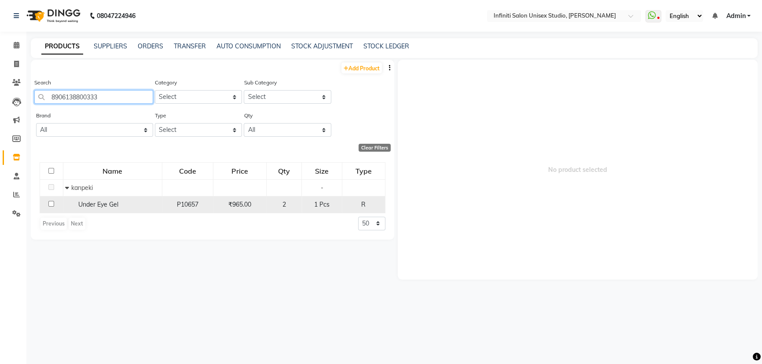
type input "8906138800333"
click at [50, 205] on input "checkbox" at bounding box center [51, 204] width 6 height 6
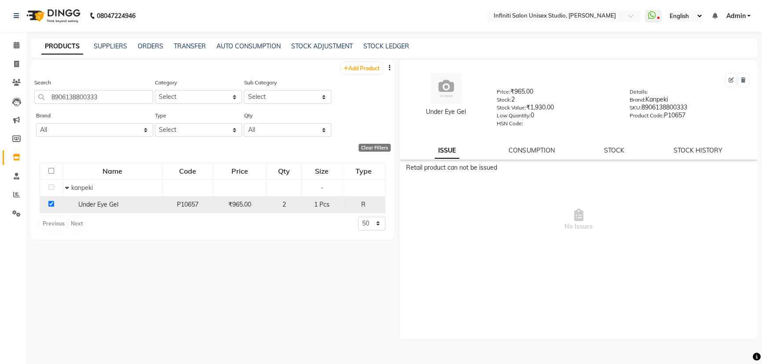
click at [48, 205] on input "checkbox" at bounding box center [51, 204] width 6 height 6
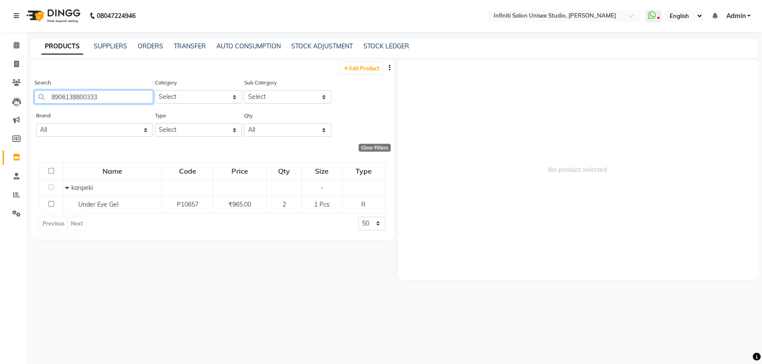
click at [95, 99] on input "8906138800333" at bounding box center [93, 97] width 119 height 14
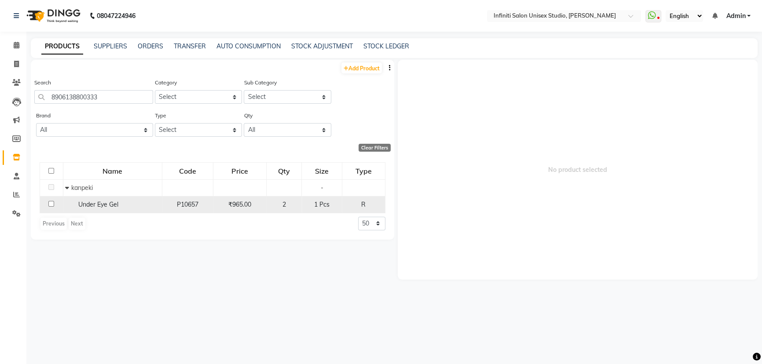
click at [50, 204] on input "checkbox" at bounding box center [51, 204] width 6 height 6
checkbox input "true"
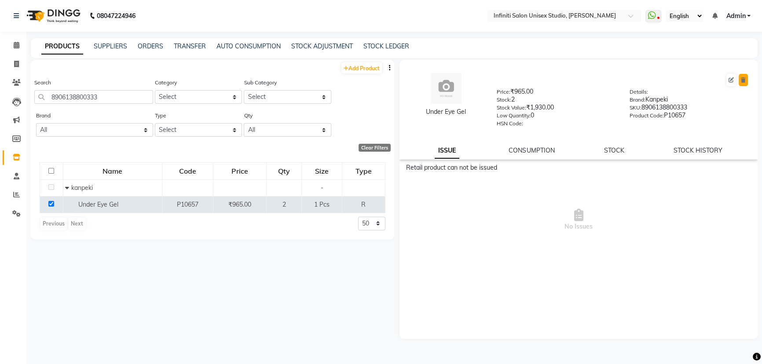
click at [743, 79] on icon at bounding box center [743, 79] width 5 height 5
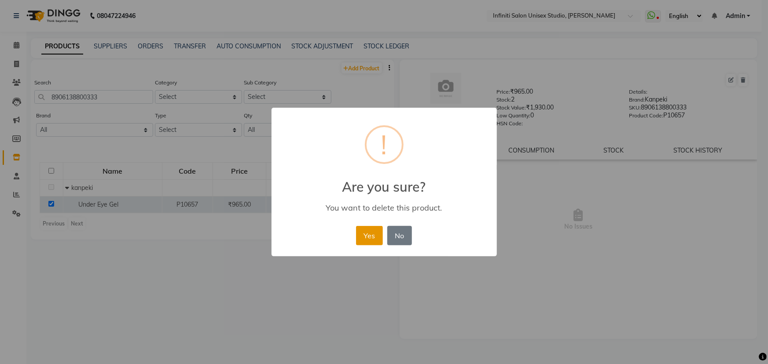
click at [365, 238] on button "Yes" at bounding box center [369, 235] width 27 height 19
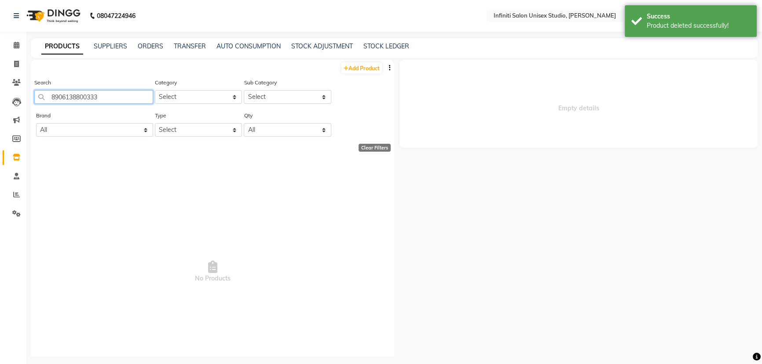
click at [83, 97] on input "8906138800333" at bounding box center [93, 97] width 119 height 14
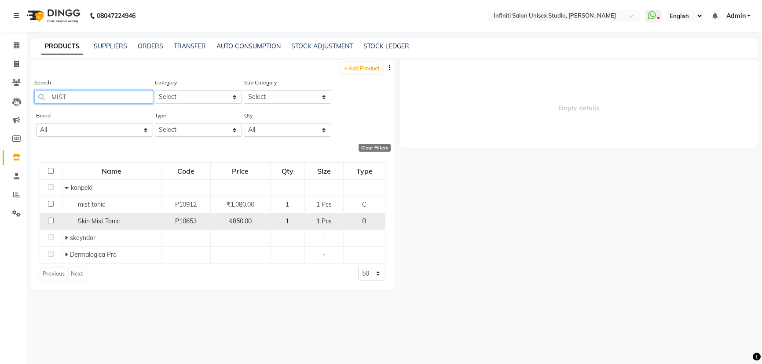
type input "MIST"
click at [47, 220] on td at bounding box center [51, 221] width 22 height 17
click at [51, 220] on input "checkbox" at bounding box center [51, 221] width 6 height 6
checkbox input "true"
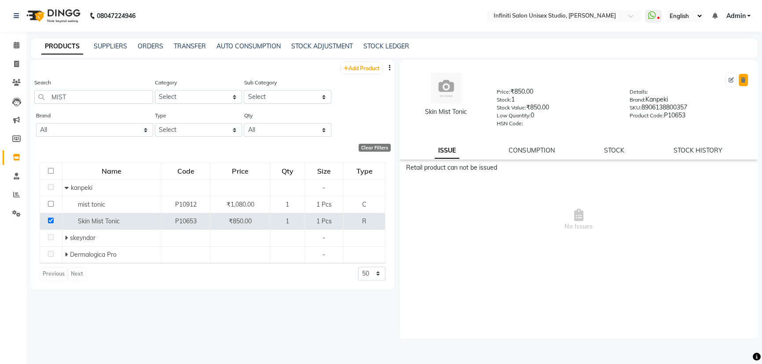
click at [742, 84] on button at bounding box center [743, 80] width 9 height 12
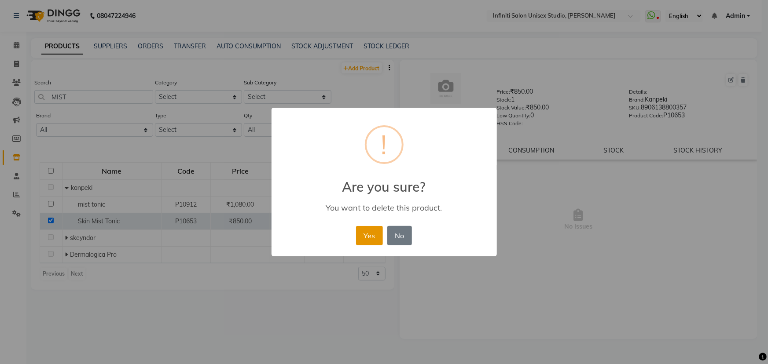
click at [369, 236] on button "Yes" at bounding box center [369, 235] width 27 height 19
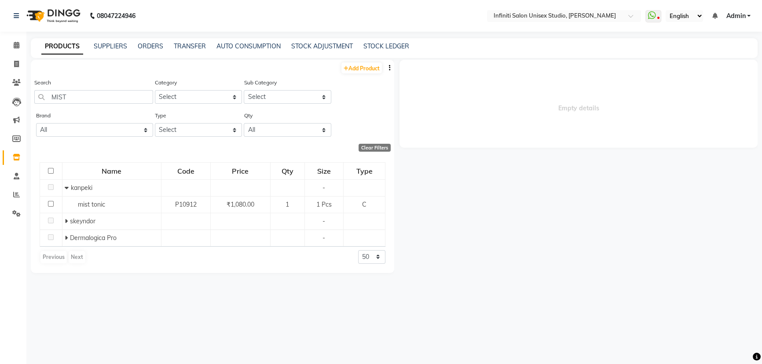
click at [734, 17] on span "Admin" at bounding box center [735, 15] width 19 height 9
click at [725, 58] on link "Sign out" at bounding box center [705, 61] width 81 height 14
